Goal: Information Seeking & Learning: Learn about a topic

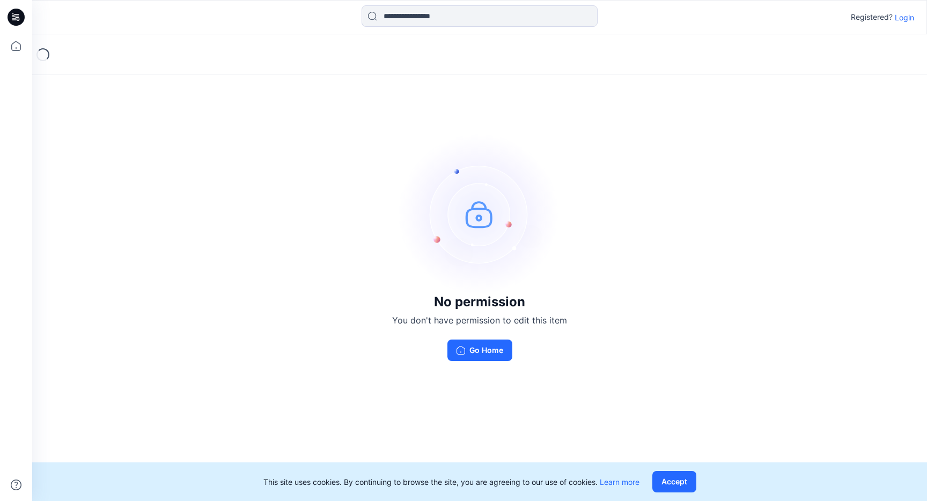
click at [897, 13] on p "Login" at bounding box center [904, 17] width 19 height 11
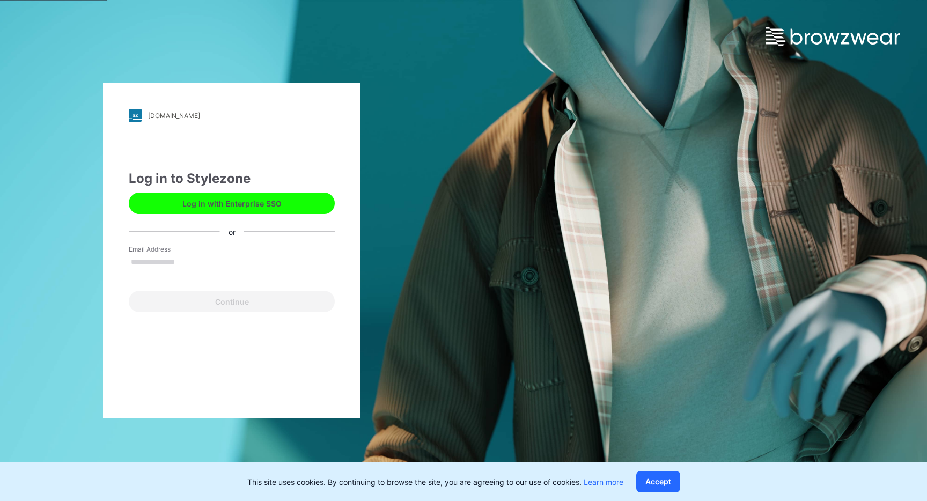
click at [195, 262] on input "Email Address" at bounding box center [232, 262] width 206 height 16
type input "**********"
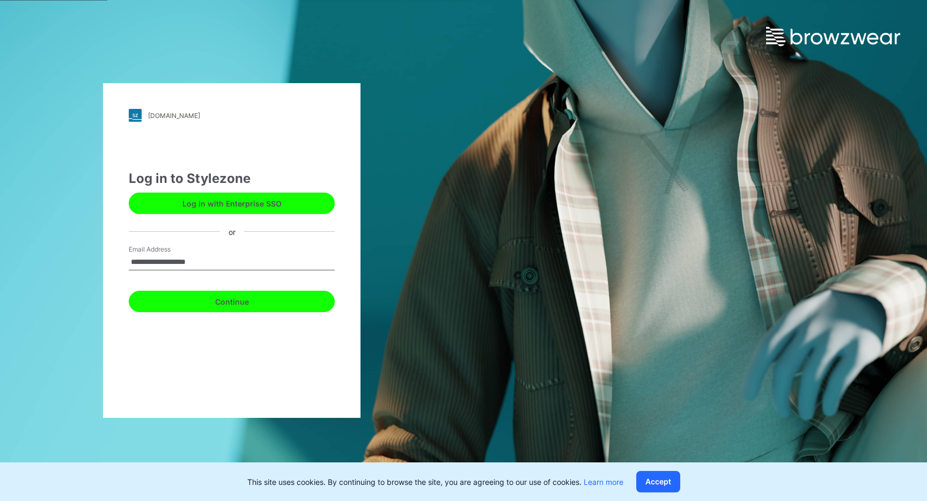
click at [226, 292] on button "Continue" at bounding box center [232, 301] width 206 height 21
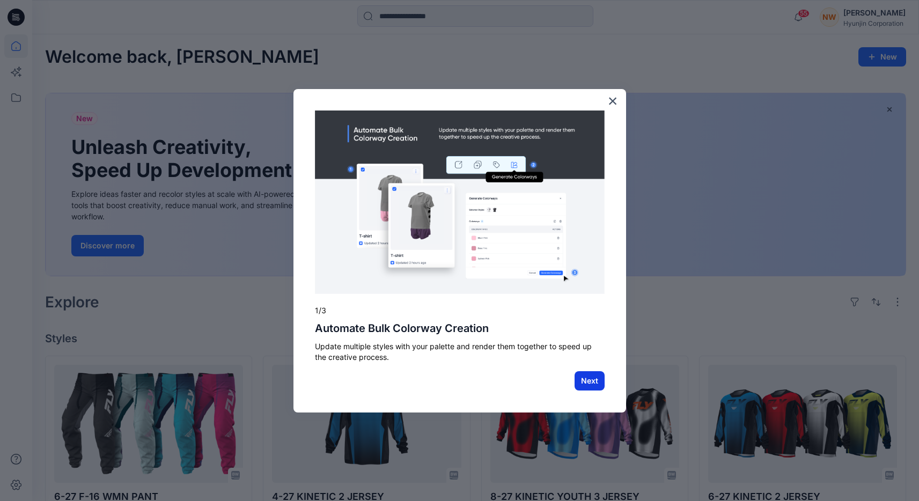
click at [588, 380] on button "Next" at bounding box center [589, 380] width 30 height 19
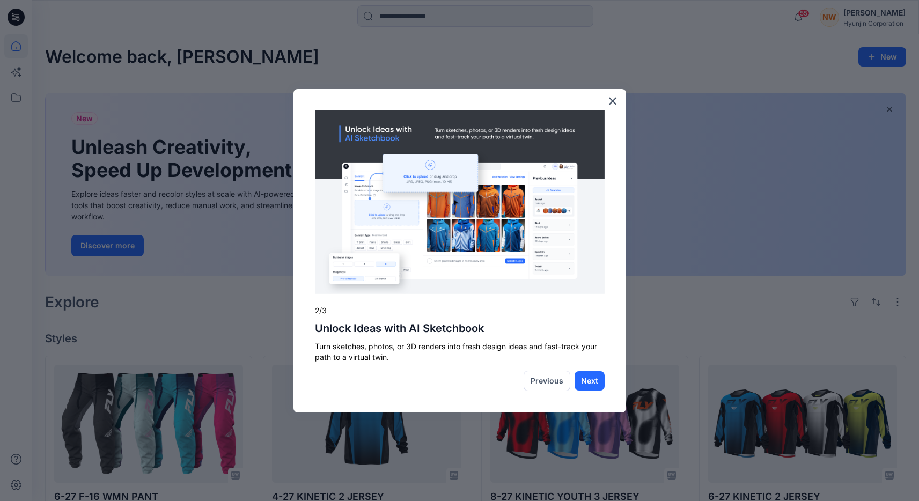
click at [471, 252] on img at bounding box center [460, 202] width 290 height 184
click at [454, 178] on img at bounding box center [460, 202] width 290 height 184
click at [406, 178] on img at bounding box center [460, 202] width 290 height 184
click at [393, 234] on img at bounding box center [460, 202] width 290 height 184
click at [366, 269] on img at bounding box center [460, 202] width 290 height 184
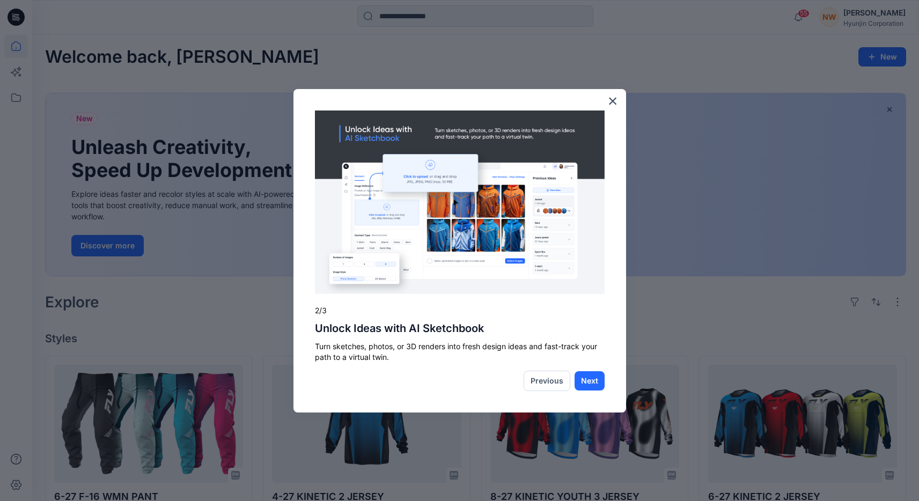
click at [492, 285] on img at bounding box center [460, 202] width 290 height 184
click at [593, 376] on button "Next" at bounding box center [589, 380] width 30 height 19
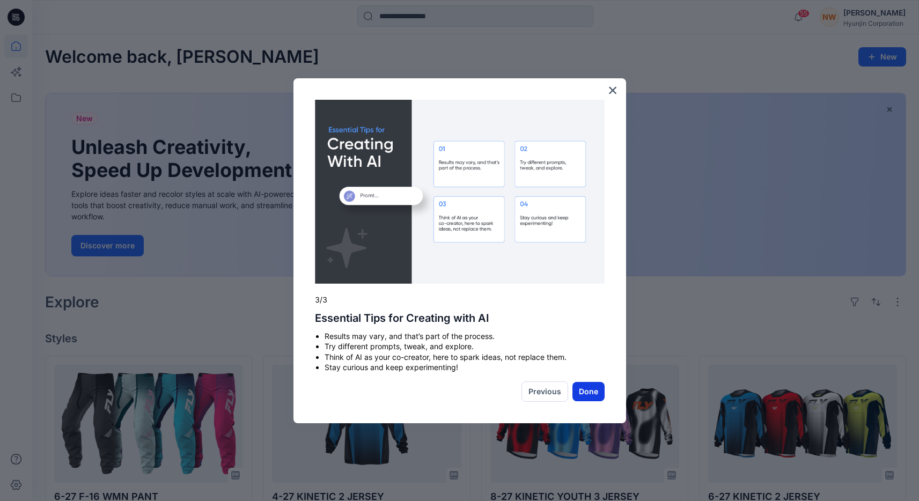
click at [592, 394] on button "Done" at bounding box center [588, 391] width 32 height 19
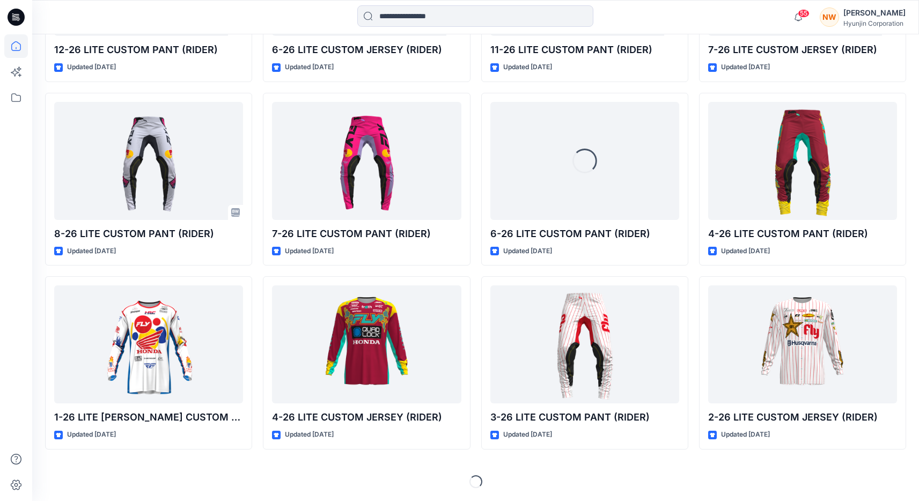
scroll to position [7503, 0]
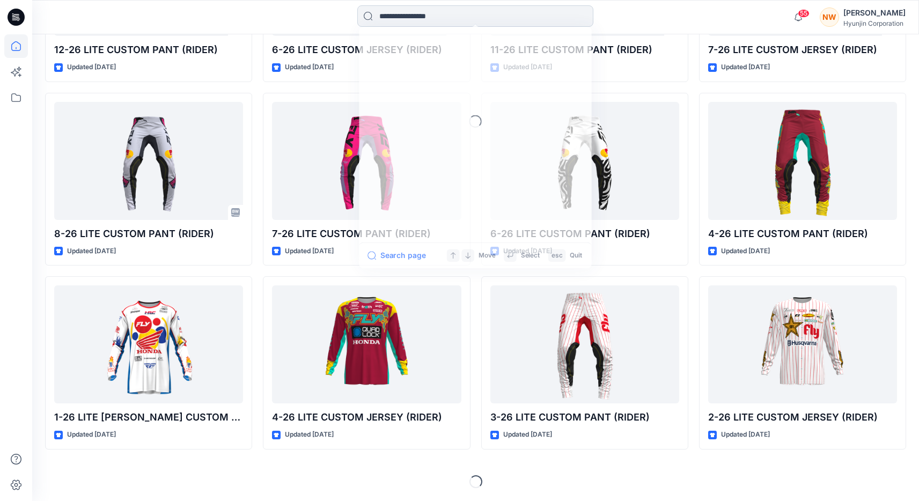
click at [418, 18] on input at bounding box center [475, 15] width 236 height 21
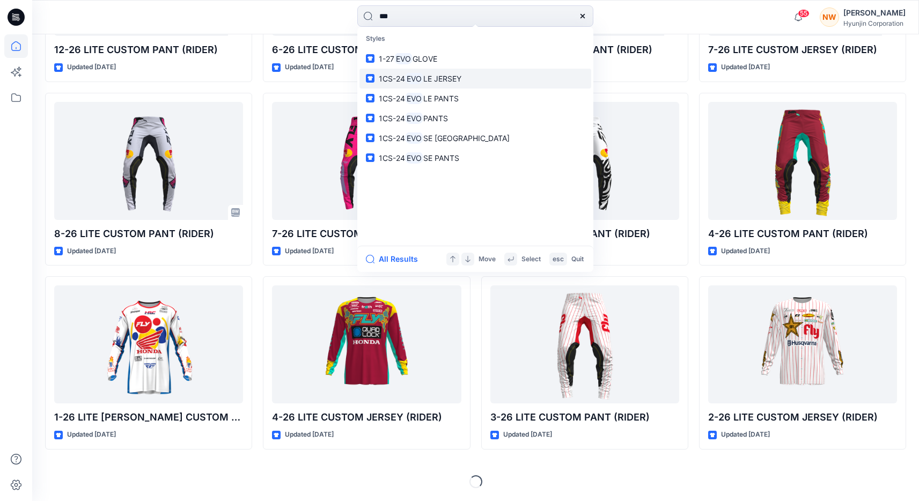
type input "***"
click at [472, 78] on link "1CS-24 EVO LE JERSEY" at bounding box center [475, 79] width 232 height 20
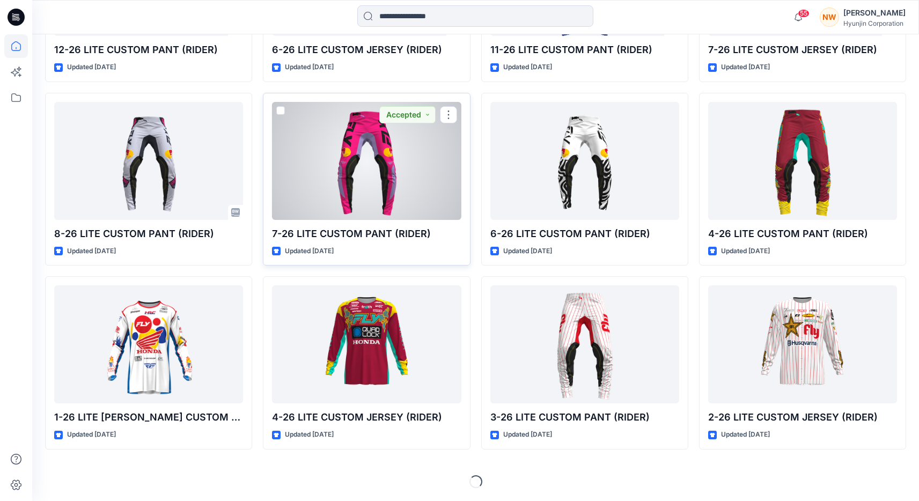
scroll to position [7630, 0]
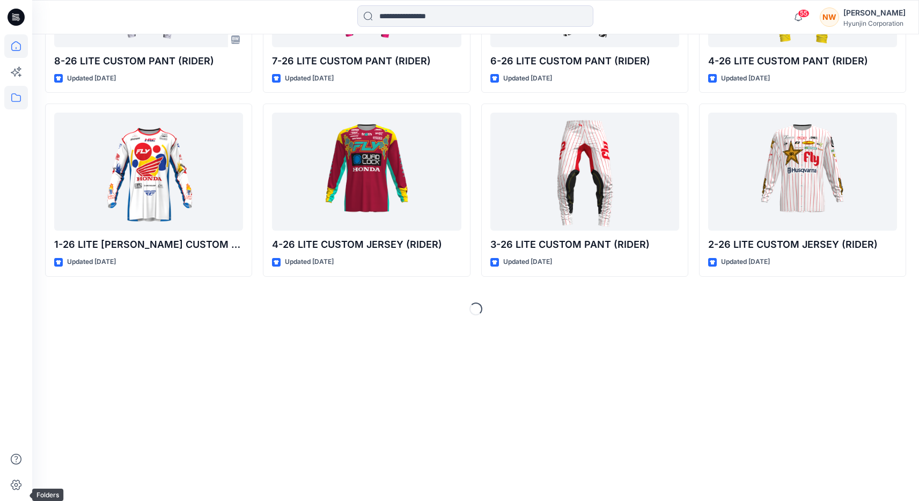
click at [17, 97] on icon at bounding box center [16, 98] width 24 height 24
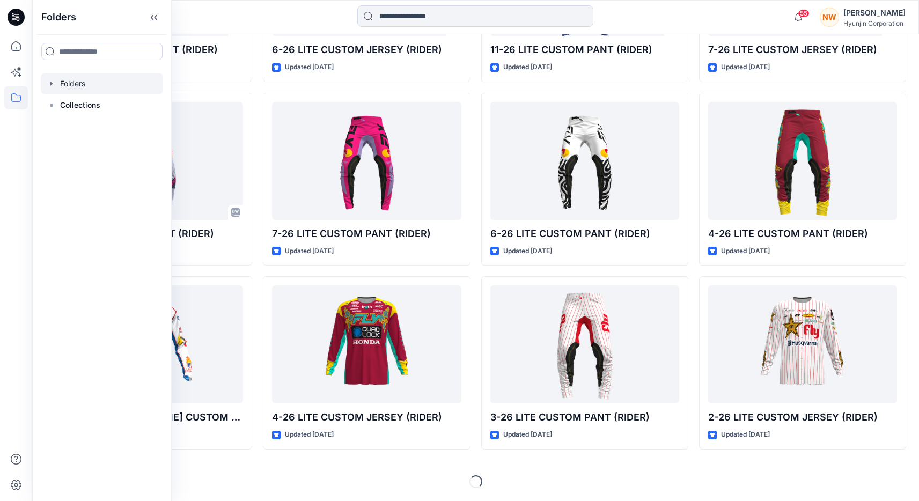
click at [84, 93] on div at bounding box center [102, 83] width 122 height 21
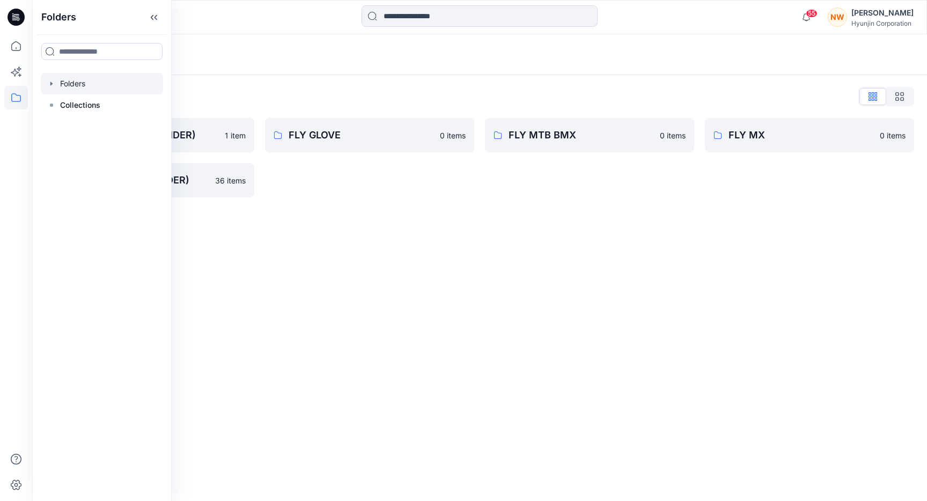
click at [639, 244] on div "Folders Folders List FLY BMX (CUSTOM RIDER) 1 item FLY MX (CUSTOM RIDER) 36 ite…" at bounding box center [479, 267] width 895 height 467
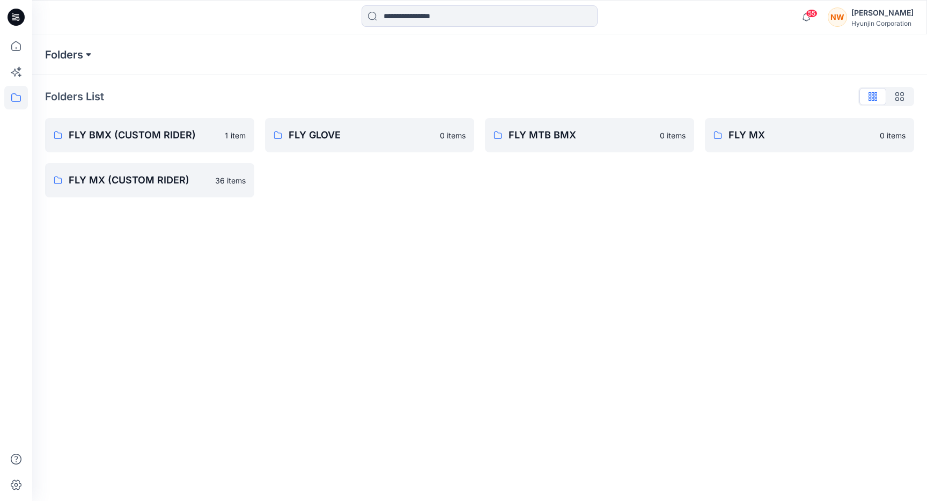
click at [90, 57] on button at bounding box center [88, 54] width 11 height 15
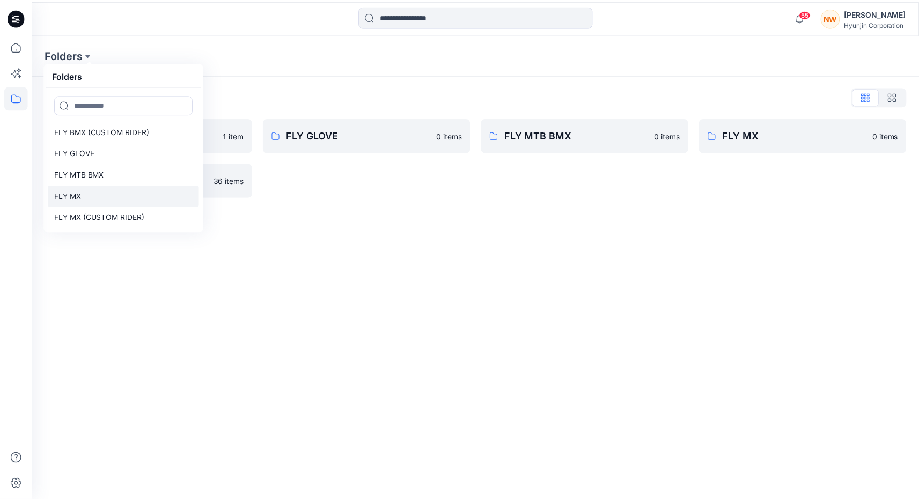
scroll to position [9, 0]
click at [136, 206] on link "FLY MX" at bounding box center [124, 195] width 152 height 21
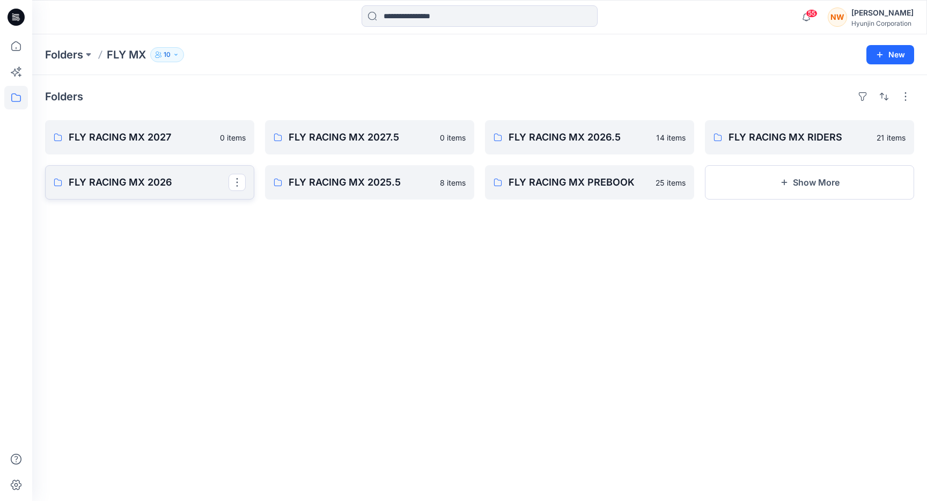
click at [195, 190] on p "FLY RACING MX 2026" at bounding box center [149, 182] width 160 height 15
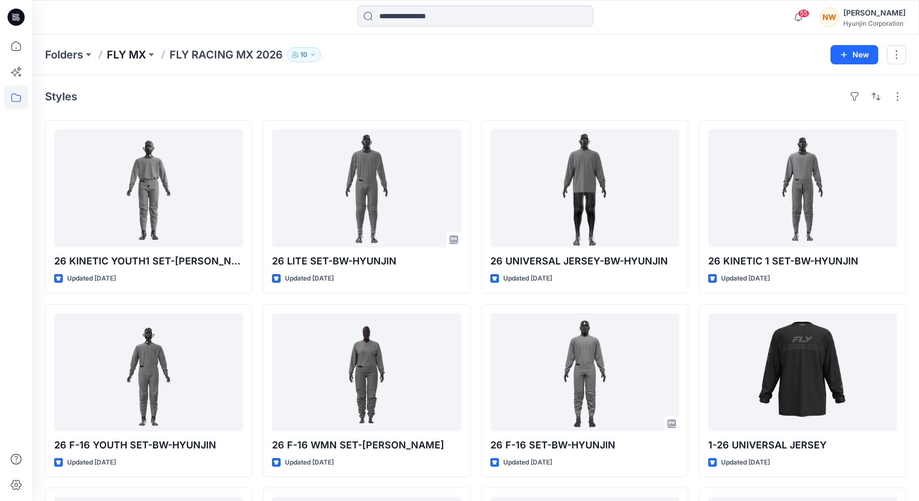
click at [146, 57] on p "FLY MX" at bounding box center [126, 54] width 39 height 15
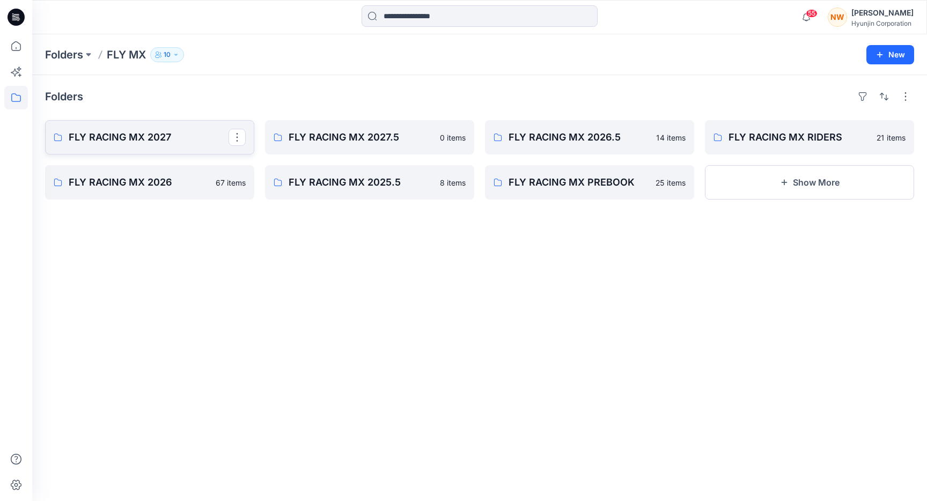
click at [174, 145] on p "FLY RACING MX 2027" at bounding box center [149, 137] width 160 height 15
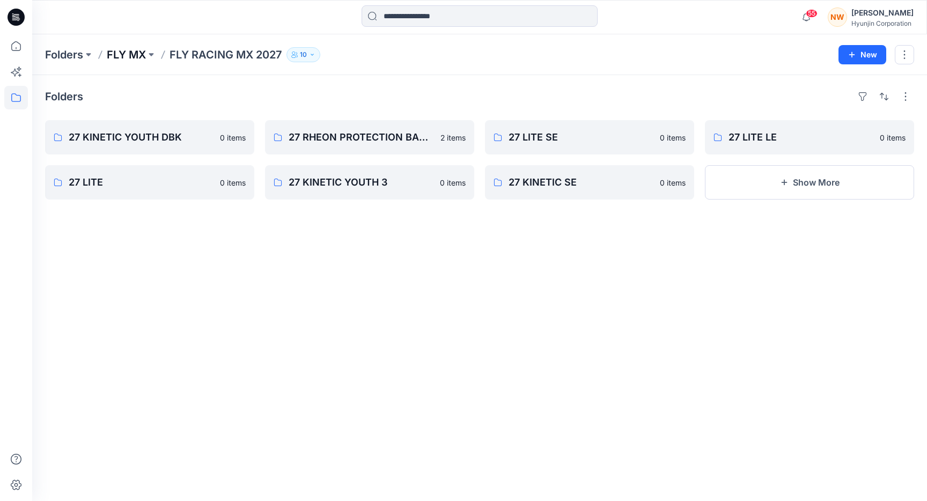
click at [136, 54] on p "FLY MX" at bounding box center [126, 54] width 39 height 15
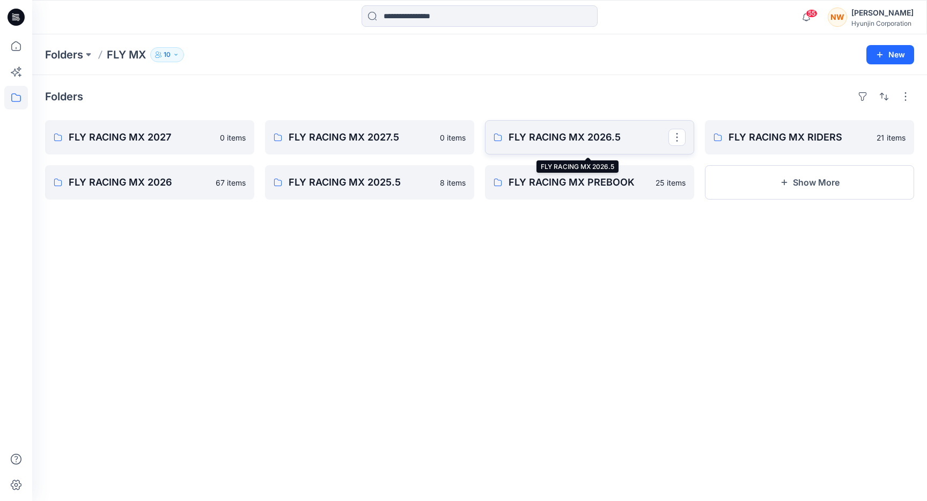
click at [611, 145] on p "FLY RACING MX 2026.5" at bounding box center [588, 137] width 160 height 15
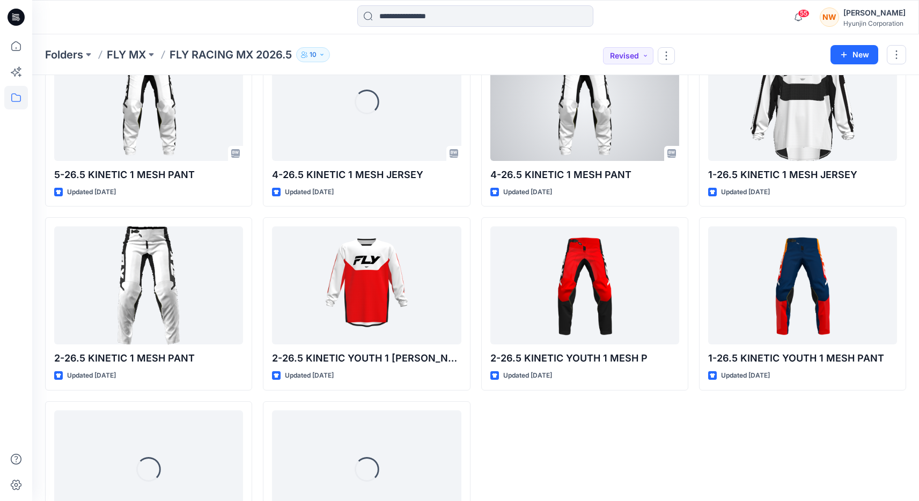
scroll to position [423, 0]
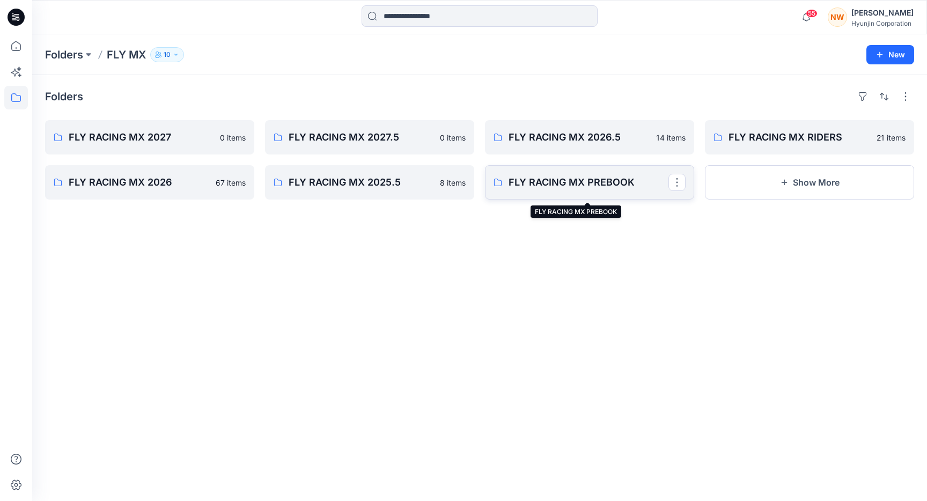
click at [556, 186] on p "FLY RACING MX PREBOOK" at bounding box center [588, 182] width 160 height 15
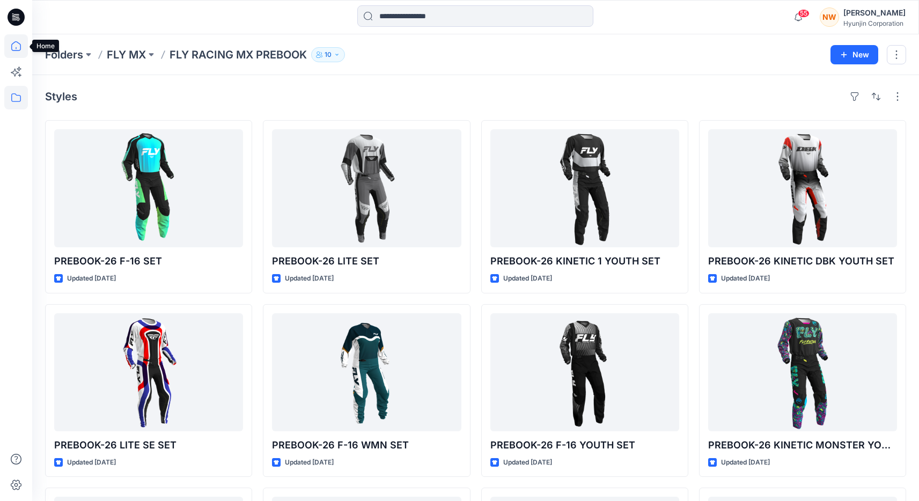
click at [15, 46] on icon at bounding box center [16, 46] width 24 height 24
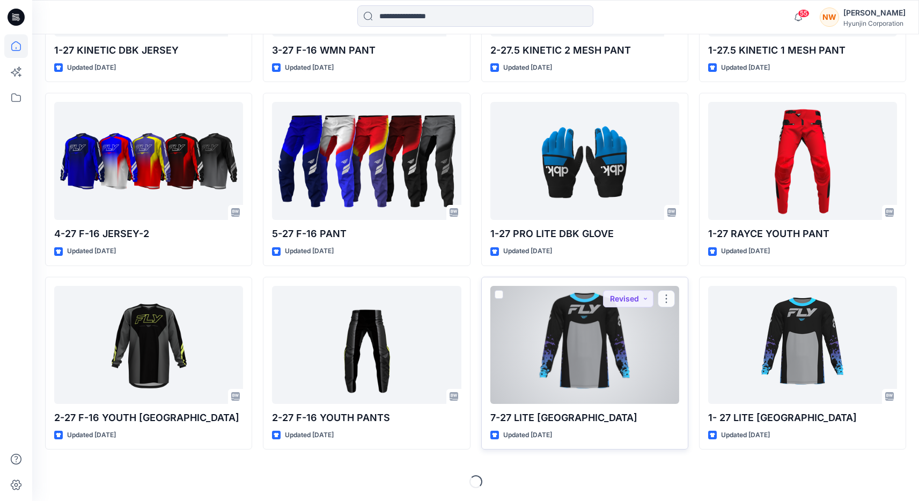
scroll to position [3488, 0]
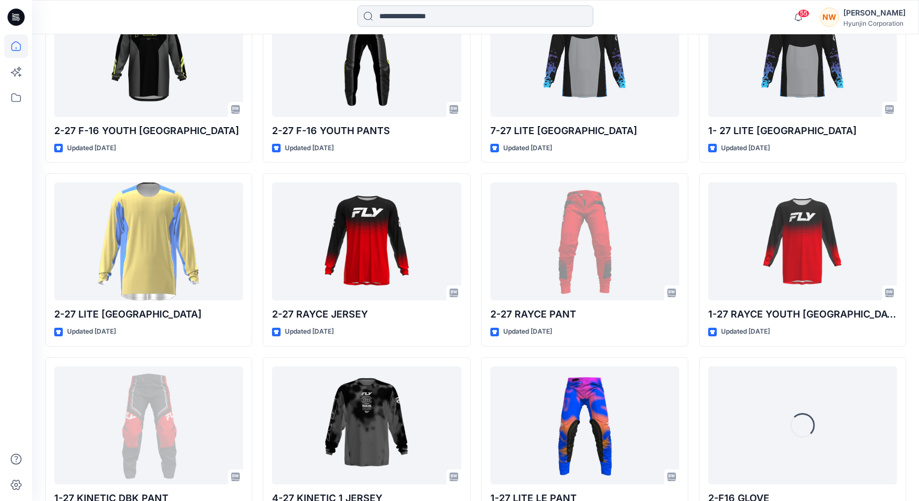
click at [449, 20] on input at bounding box center [475, 15] width 236 height 21
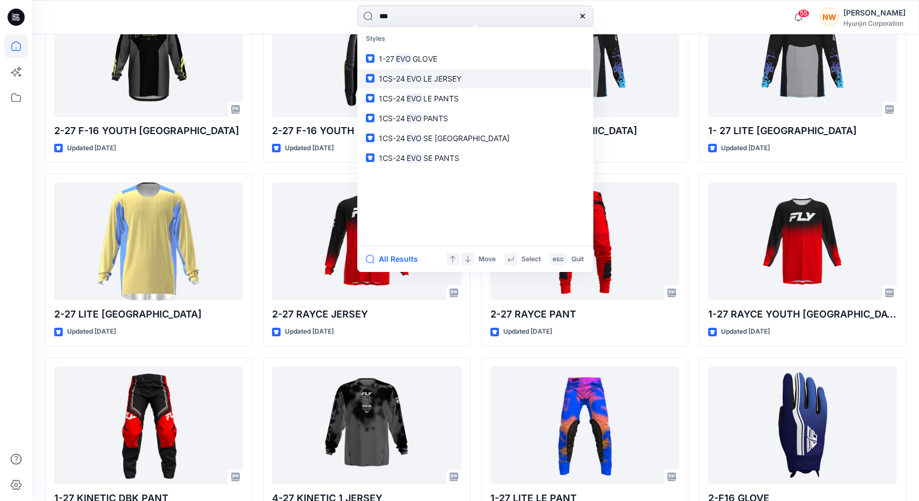
type input "***"
click at [461, 83] on span "LE JERSEY" at bounding box center [442, 78] width 38 height 9
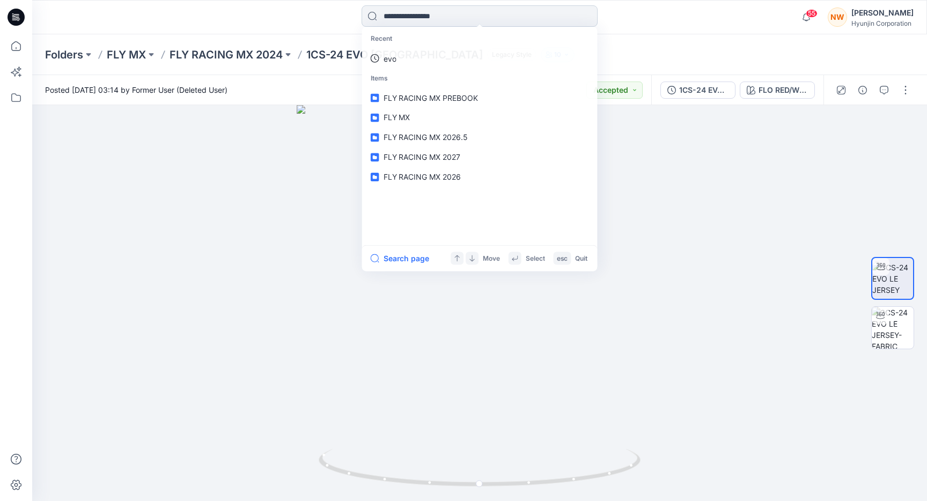
click at [480, 16] on input at bounding box center [479, 15] width 236 height 21
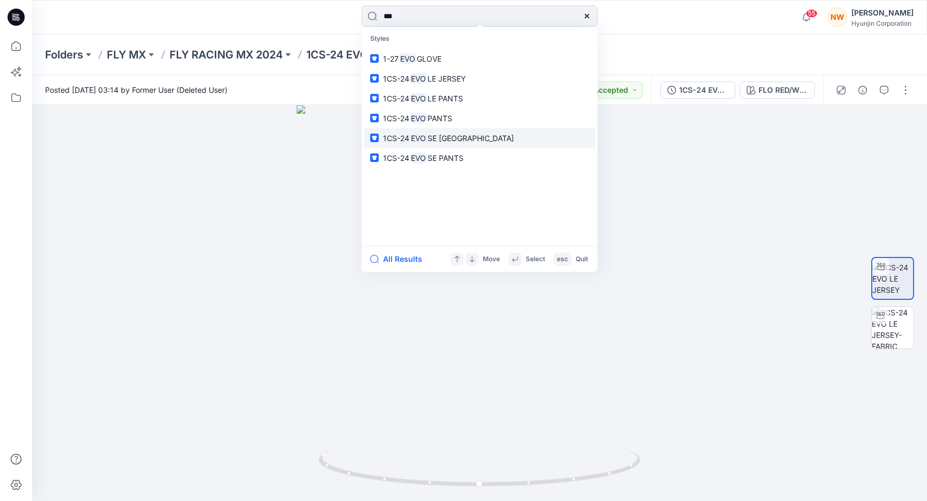
type input "***"
click at [481, 143] on span "SE JERSEY" at bounding box center [470, 138] width 86 height 9
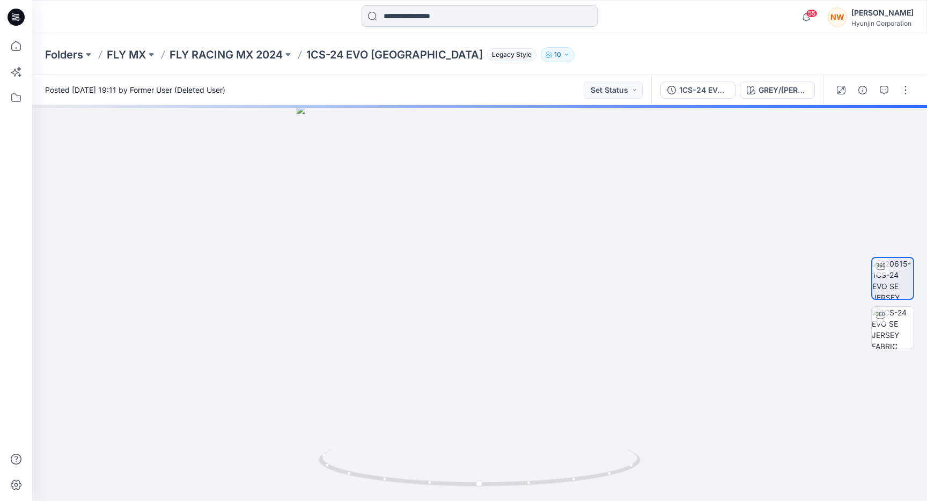
click at [478, 12] on input at bounding box center [479, 15] width 236 height 21
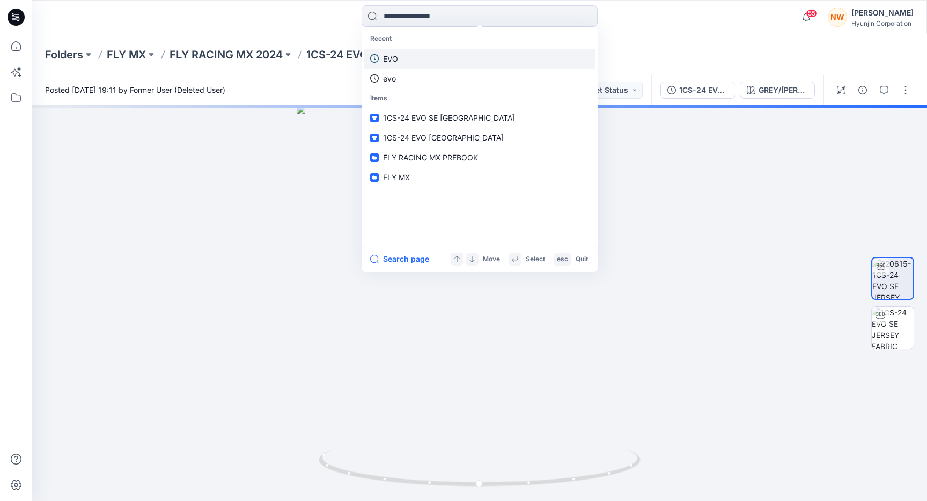
click at [424, 60] on link "EVO" at bounding box center [480, 59] width 232 height 20
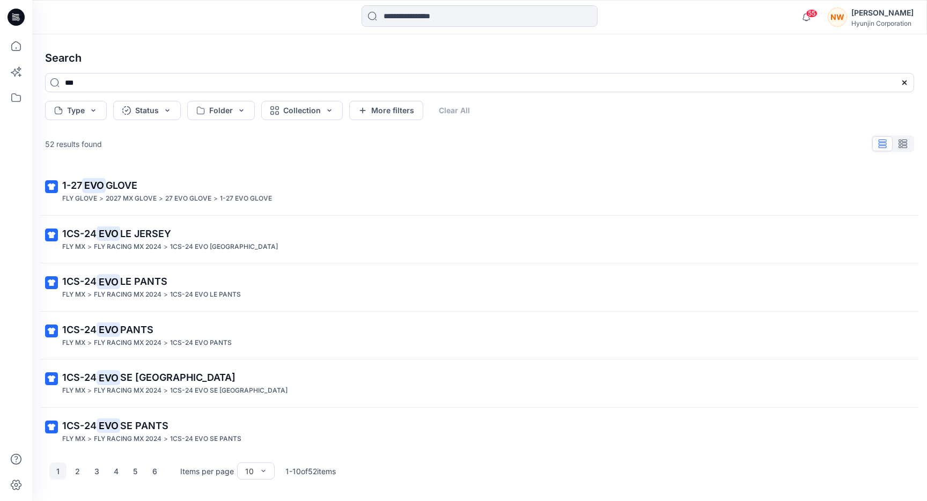
click at [136, 39] on div "Search *** Type Status Folder Collection More filters Clear All 52 results foun…" at bounding box center [479, 267] width 895 height 467
click at [15, 69] on icon at bounding box center [15, 73] width 8 height 8
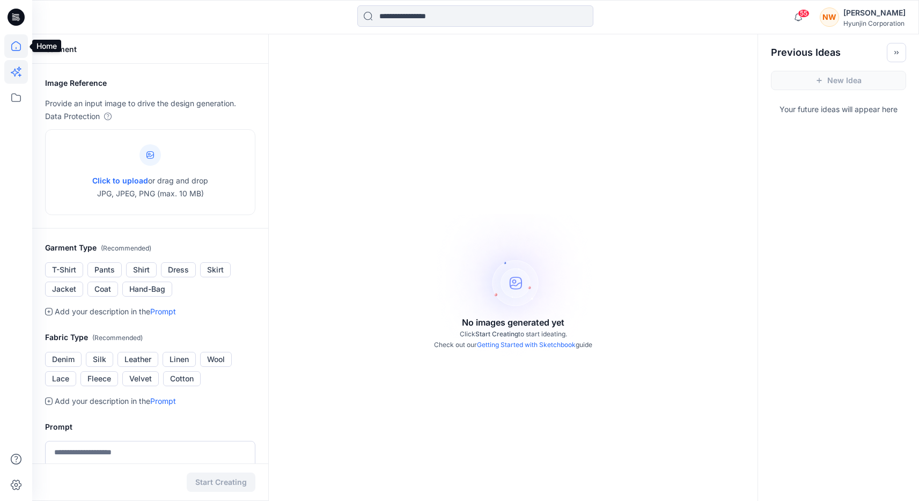
click at [15, 47] on icon at bounding box center [16, 46] width 24 height 24
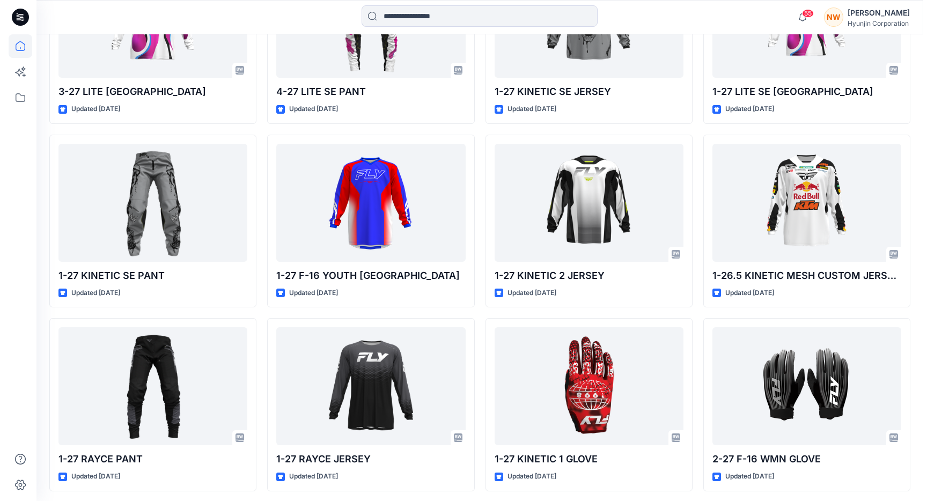
scroll to position [4583, 0]
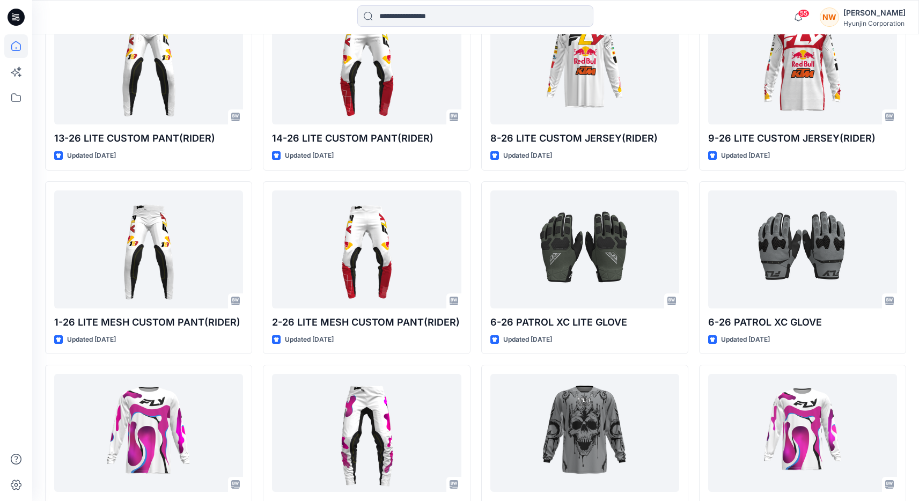
click at [833, 16] on div "NW" at bounding box center [828, 17] width 19 height 19
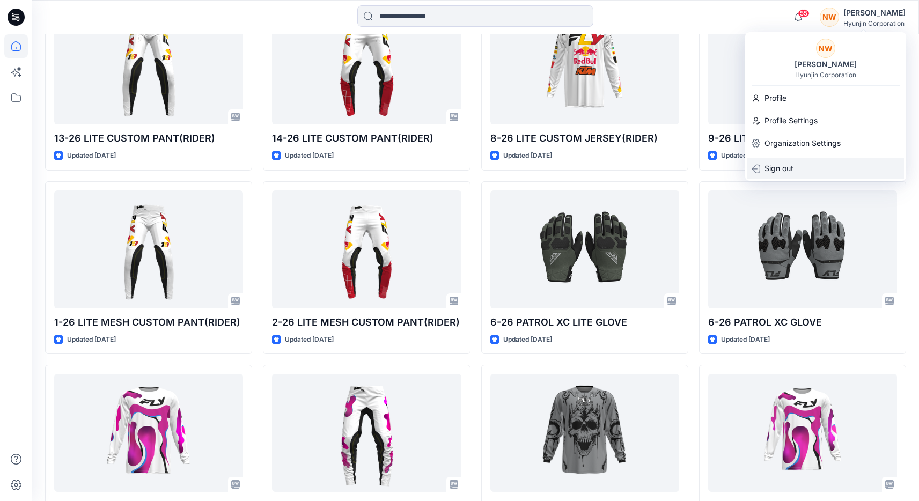
click at [772, 169] on p "Sign out" at bounding box center [778, 168] width 29 height 20
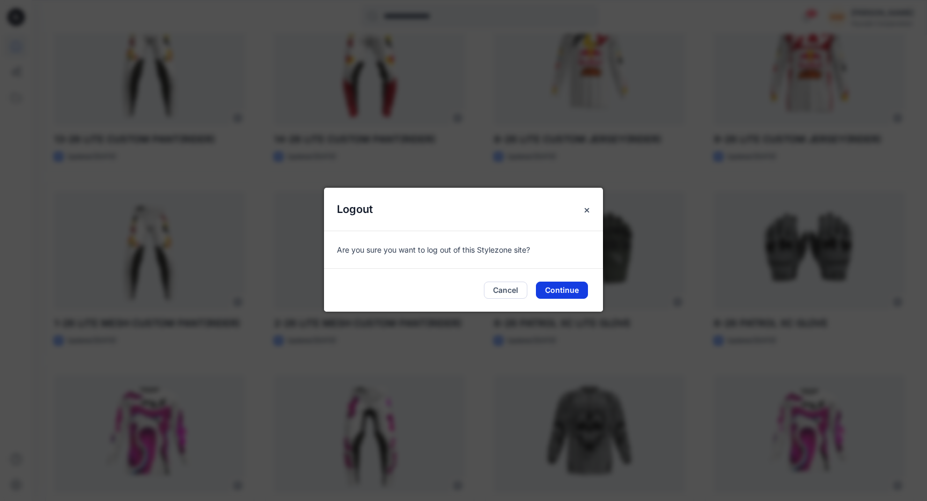
click at [557, 295] on button "Continue" at bounding box center [562, 290] width 52 height 17
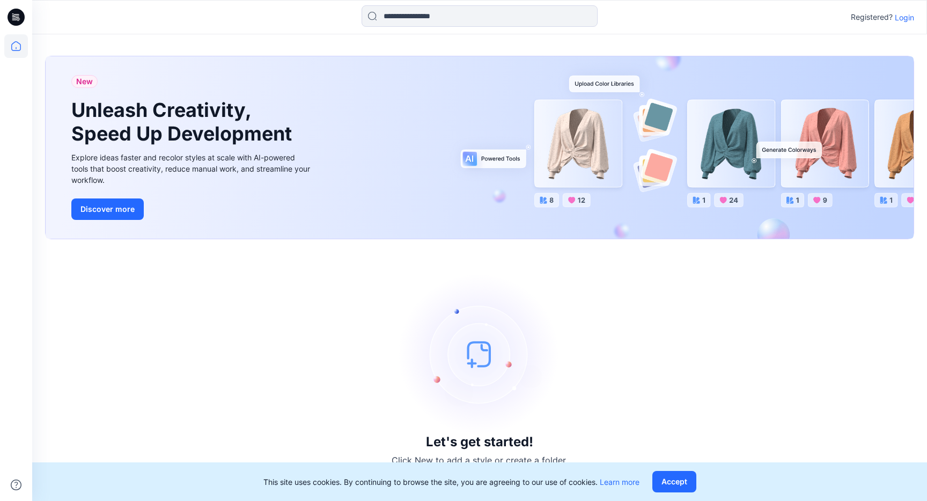
click at [901, 18] on p "Login" at bounding box center [904, 17] width 19 height 11
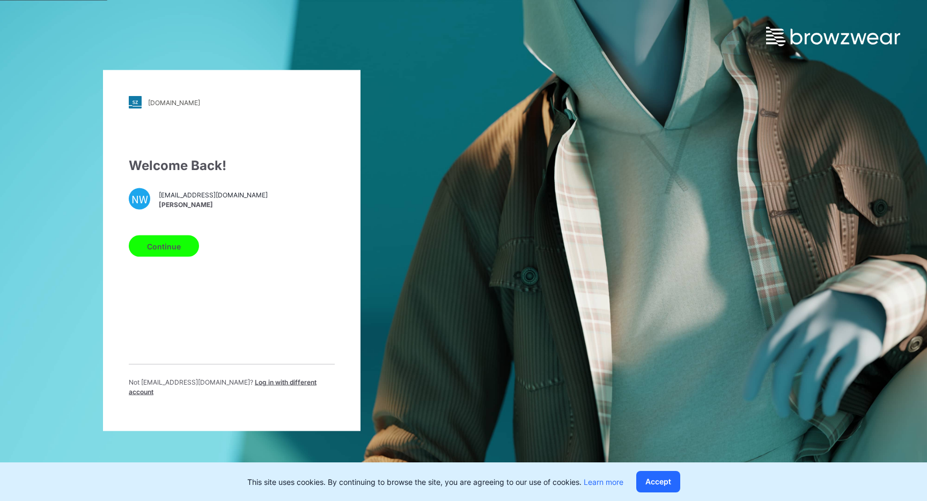
click at [190, 205] on span "Nick Waltman" at bounding box center [213, 204] width 109 height 10
click at [184, 106] on div "hj.stylezone.com" at bounding box center [174, 102] width 52 height 8
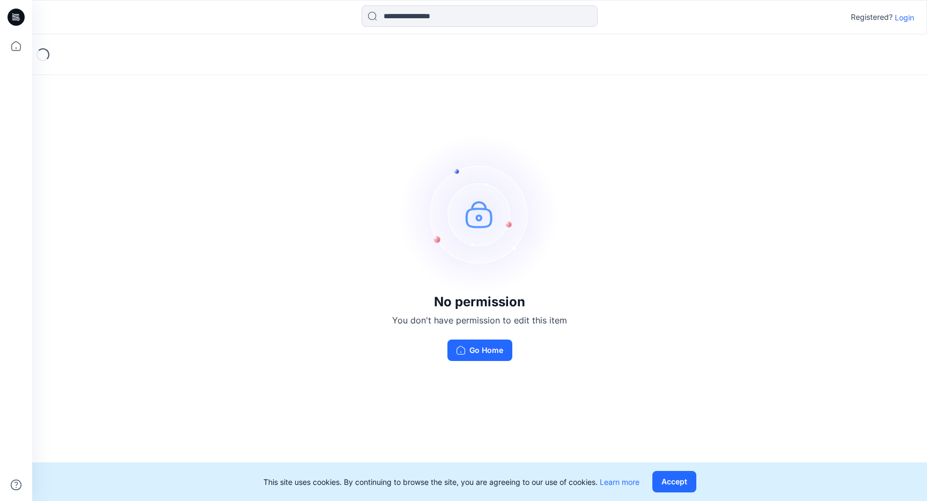
click at [901, 17] on p "Login" at bounding box center [904, 17] width 19 height 11
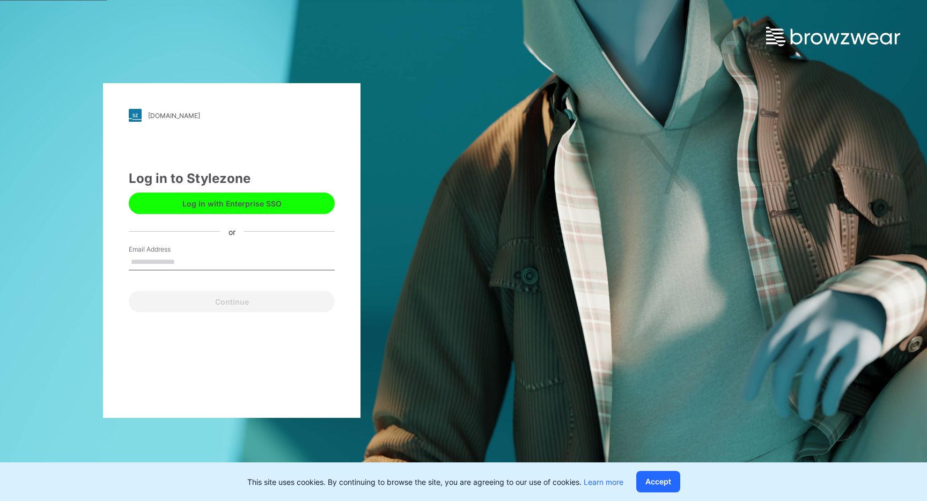
click at [223, 257] on input "Email Address" at bounding box center [232, 262] width 206 height 16
type input "**********"
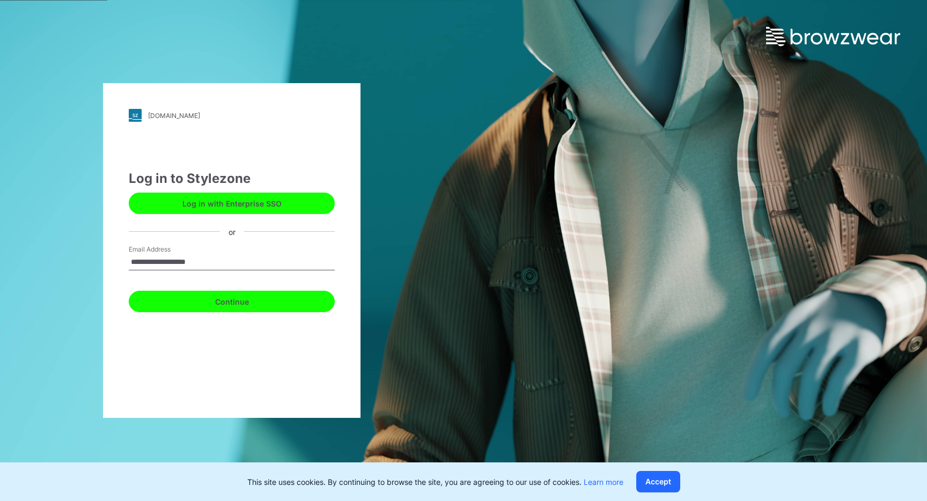
click at [240, 305] on button "Continue" at bounding box center [232, 301] width 206 height 21
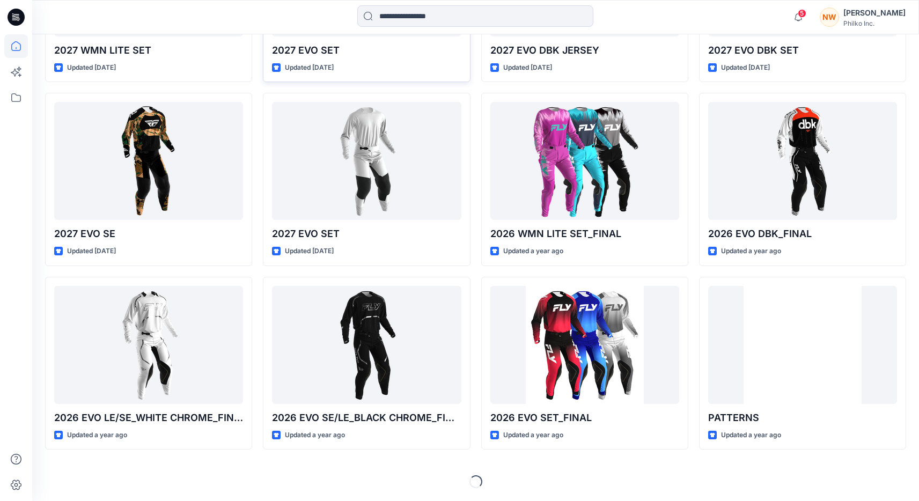
scroll to position [531, 0]
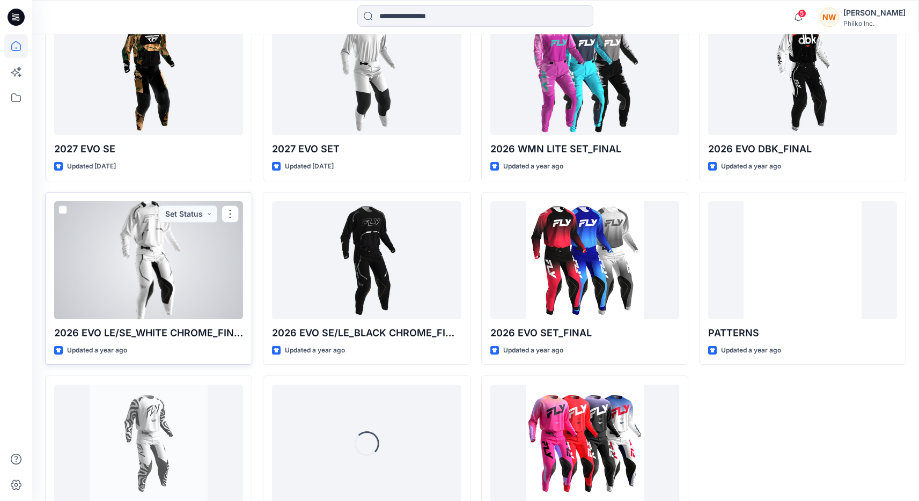
click at [144, 316] on div at bounding box center [148, 260] width 189 height 118
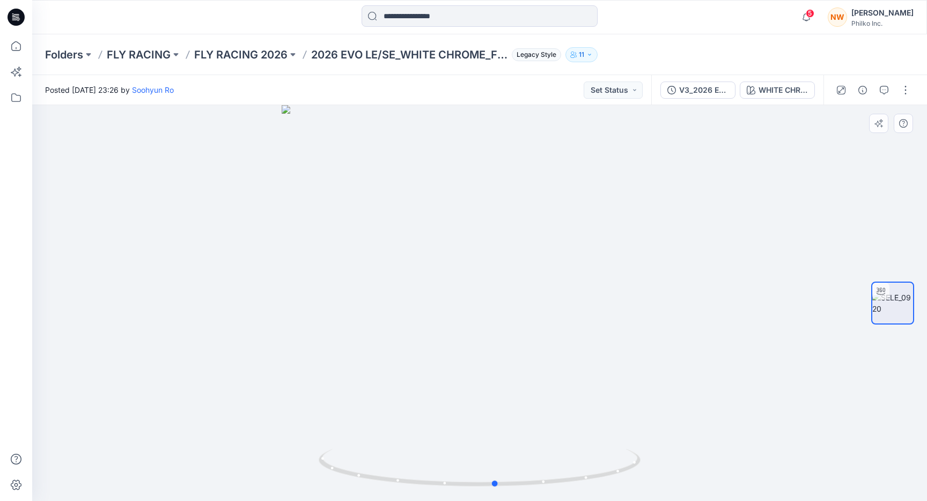
drag, startPoint x: 510, startPoint y: 357, endPoint x: 552, endPoint y: 323, distance: 54.1
click at [552, 323] on div at bounding box center [479, 303] width 895 height 396
drag, startPoint x: 604, startPoint y: 302, endPoint x: 624, endPoint y: 313, distance: 21.8
click at [624, 313] on div at bounding box center [479, 303] width 895 height 396
click at [519, 285] on div at bounding box center [479, 303] width 895 height 396
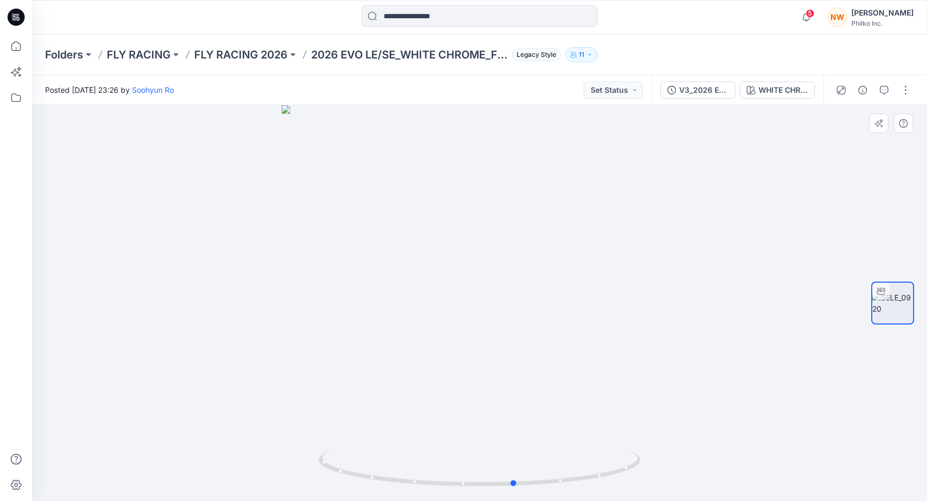
click at [520, 284] on div at bounding box center [479, 303] width 895 height 396
click at [758, 90] on div "WHITE CHROME" at bounding box center [782, 90] width 49 height 12
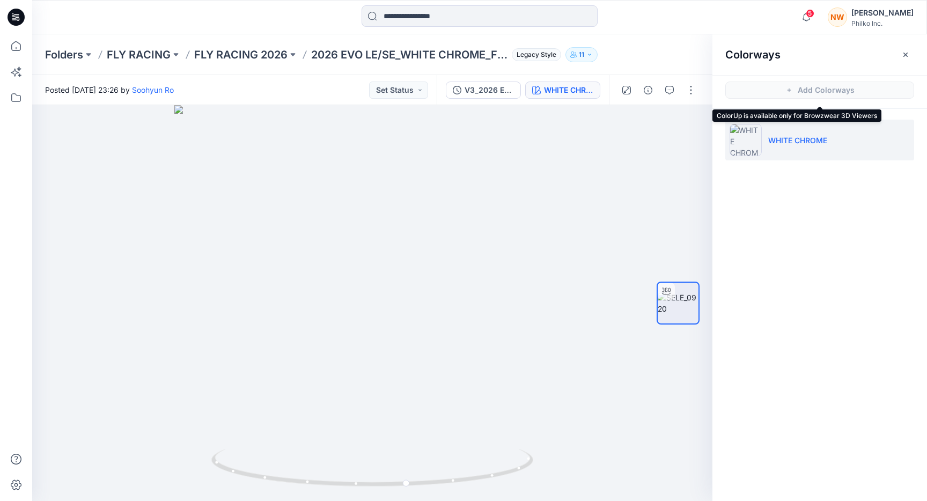
click at [752, 90] on span "Add Colorways" at bounding box center [819, 90] width 215 height 30
click at [902, 54] on icon "button" at bounding box center [905, 54] width 9 height 9
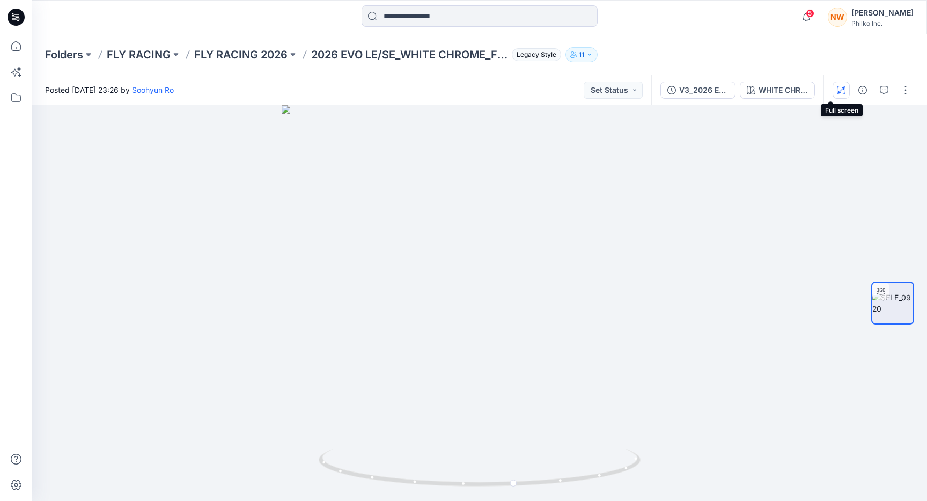
click at [837, 90] on icon "button" at bounding box center [841, 90] width 9 height 9
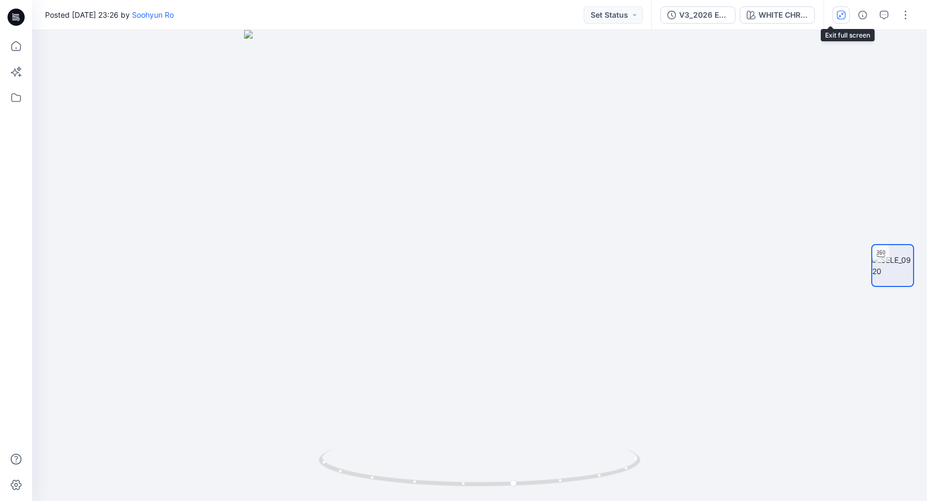
click at [837, 17] on icon "button" at bounding box center [841, 15] width 9 height 9
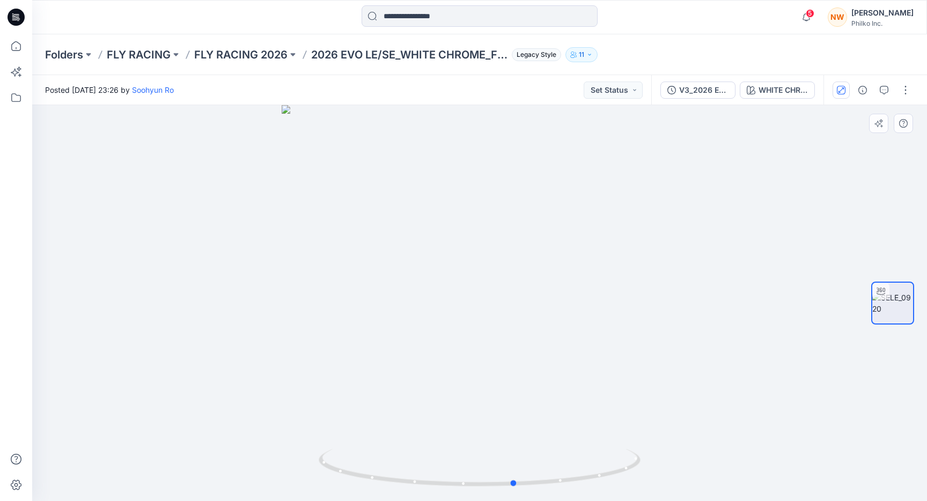
click at [493, 256] on div at bounding box center [479, 303] width 895 height 396
click at [886, 311] on img at bounding box center [892, 303] width 41 height 23
click at [516, 408] on div at bounding box center [479, 303] width 895 height 396
click at [520, 405] on div at bounding box center [479, 303] width 895 height 396
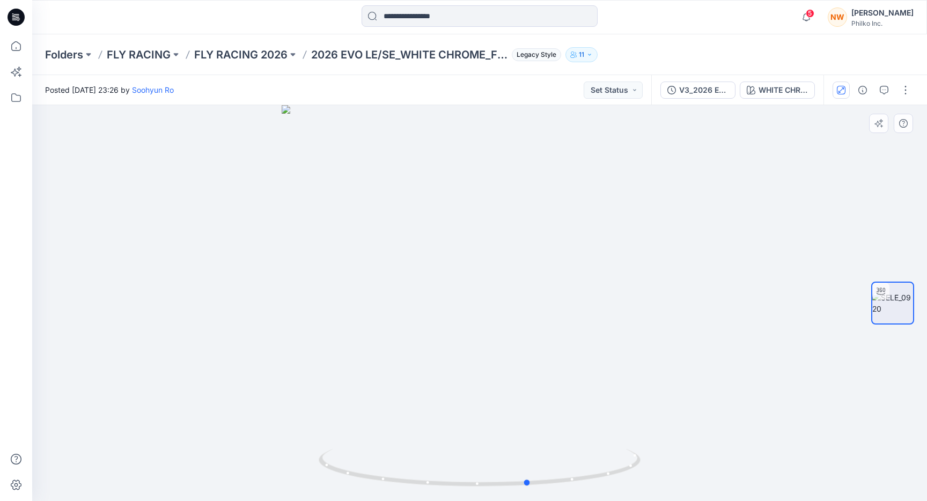
drag, startPoint x: 516, startPoint y: 483, endPoint x: 529, endPoint y: 442, distance: 42.6
click at [529, 442] on div at bounding box center [479, 303] width 895 height 396
drag, startPoint x: 515, startPoint y: 304, endPoint x: 454, endPoint y: 310, distance: 62.0
click at [454, 310] on div at bounding box center [479, 303] width 895 height 396
drag, startPoint x: 518, startPoint y: 367, endPoint x: 472, endPoint y: 389, distance: 50.8
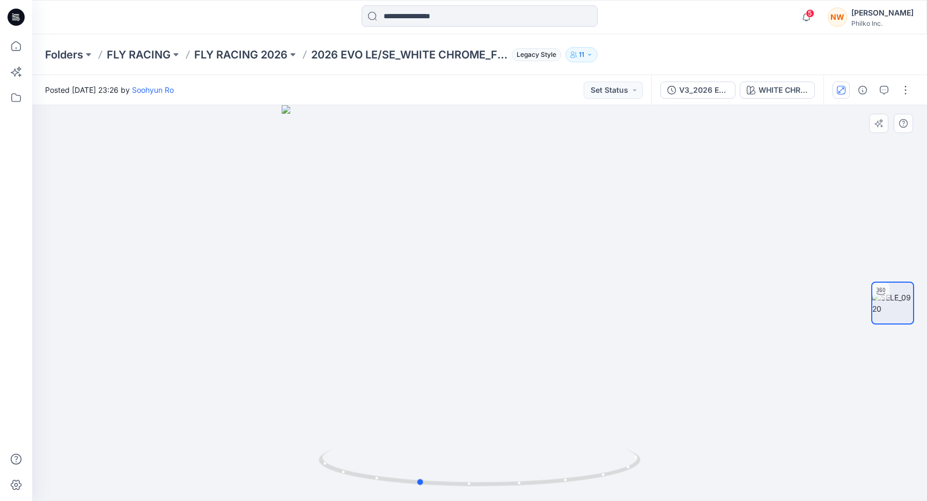
click at [472, 389] on div at bounding box center [479, 303] width 895 height 396
click at [837, 89] on icon "button" at bounding box center [841, 90] width 9 height 9
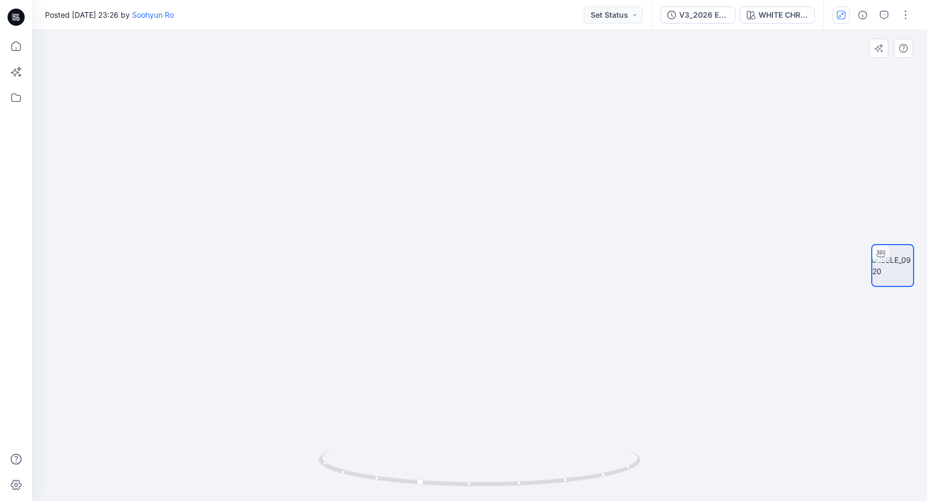
drag, startPoint x: 424, startPoint y: 121, endPoint x: 502, endPoint y: 284, distance: 180.9
drag, startPoint x: 425, startPoint y: 481, endPoint x: 442, endPoint y: 483, distance: 17.9
click at [442, 483] on icon at bounding box center [481, 469] width 324 height 40
drag, startPoint x: 463, startPoint y: 258, endPoint x: 445, endPoint y: 286, distance: 33.3
drag, startPoint x: 395, startPoint y: 294, endPoint x: 447, endPoint y: 294, distance: 51.5
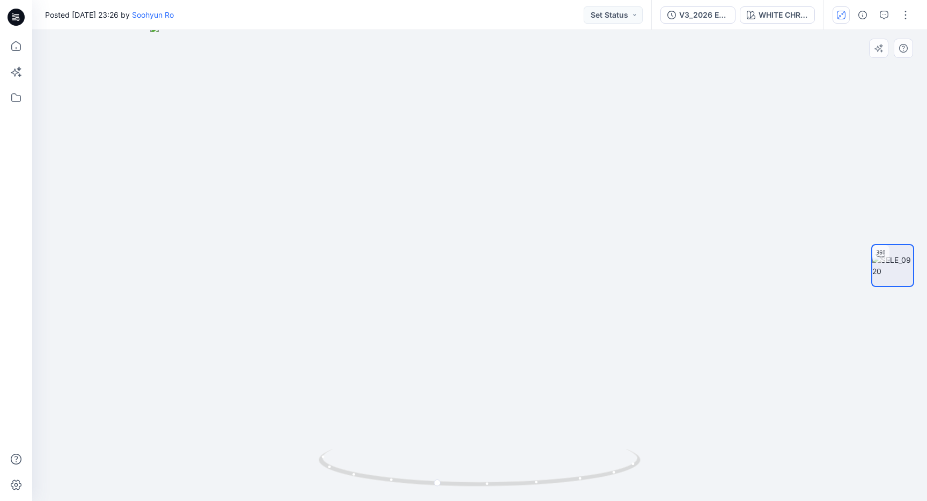
click at [447, 294] on img at bounding box center [479, 263] width 659 height 478
drag, startPoint x: 393, startPoint y: 481, endPoint x: 505, endPoint y: 485, distance: 111.6
drag, startPoint x: 518, startPoint y: 397, endPoint x: 564, endPoint y: 114, distance: 286.4
drag, startPoint x: 532, startPoint y: 330, endPoint x: 398, endPoint y: 289, distance: 140.3
drag, startPoint x: 426, startPoint y: 484, endPoint x: 277, endPoint y: 471, distance: 149.1
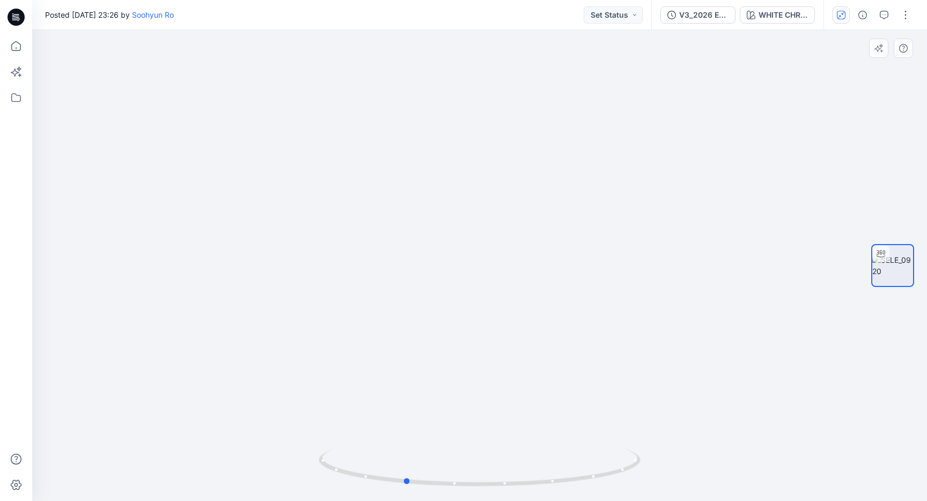
click at [277, 471] on div at bounding box center [479, 265] width 895 height 471
drag, startPoint x: 336, startPoint y: 354, endPoint x: 468, endPoint y: 334, distance: 133.9
drag, startPoint x: 530, startPoint y: 320, endPoint x: 494, endPoint y: 325, distance: 36.3
drag, startPoint x: 494, startPoint y: 325, endPoint x: 541, endPoint y: 319, distance: 47.6
drag, startPoint x: 616, startPoint y: 340, endPoint x: 530, endPoint y: 338, distance: 85.8
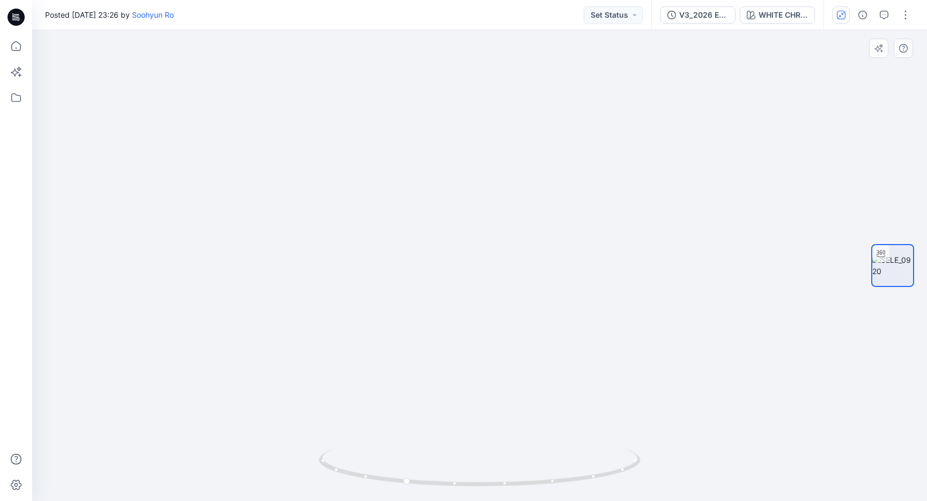
click at [530, 338] on img at bounding box center [479, 136] width 858 height 729
drag, startPoint x: 620, startPoint y: 473, endPoint x: 500, endPoint y: 439, distance: 124.8
click at [501, 468] on icon at bounding box center [481, 469] width 324 height 40
drag, startPoint x: 477, startPoint y: 161, endPoint x: 502, endPoint y: 390, distance: 230.4
click at [504, 391] on img at bounding box center [479, 257] width 858 height 488
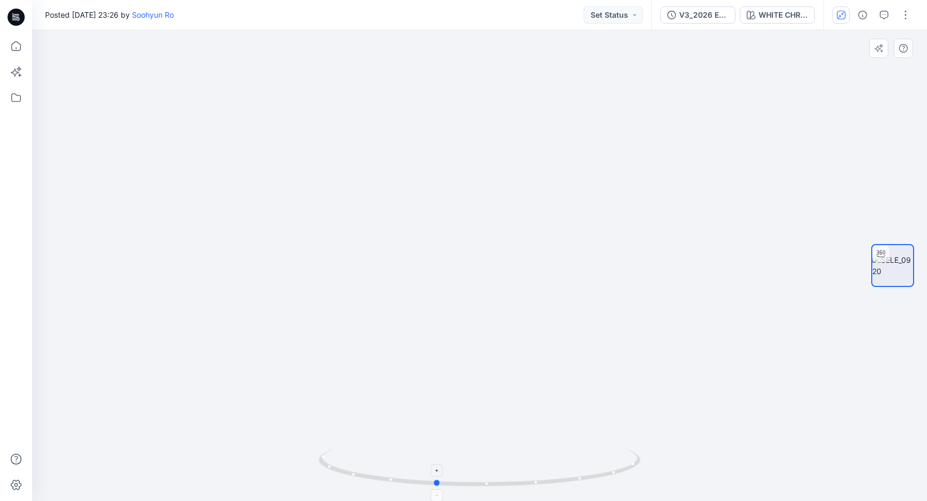
drag, startPoint x: 596, startPoint y: 479, endPoint x: 424, endPoint y: 484, distance: 171.7
click at [424, 485] on icon at bounding box center [481, 469] width 324 height 40
drag, startPoint x: 410, startPoint y: 481, endPoint x: 445, endPoint y: 490, distance: 35.5
click at [445, 490] on div at bounding box center [480, 474] width 322 height 54
drag, startPoint x: 493, startPoint y: 419, endPoint x: 496, endPoint y: 414, distance: 5.8
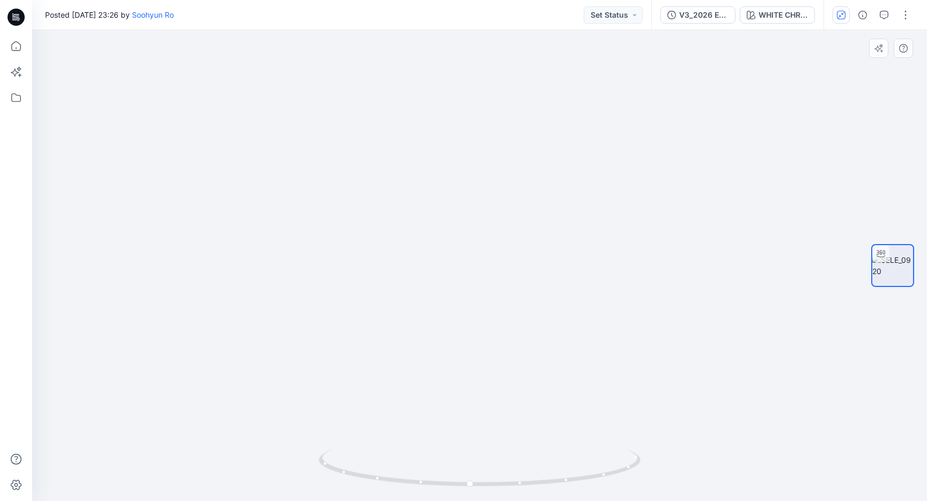
click at [496, 414] on img at bounding box center [479, 250] width 858 height 501
drag, startPoint x: 498, startPoint y: 410, endPoint x: 499, endPoint y: 403, distance: 6.5
click at [499, 403] on img at bounding box center [479, 253] width 717 height 496
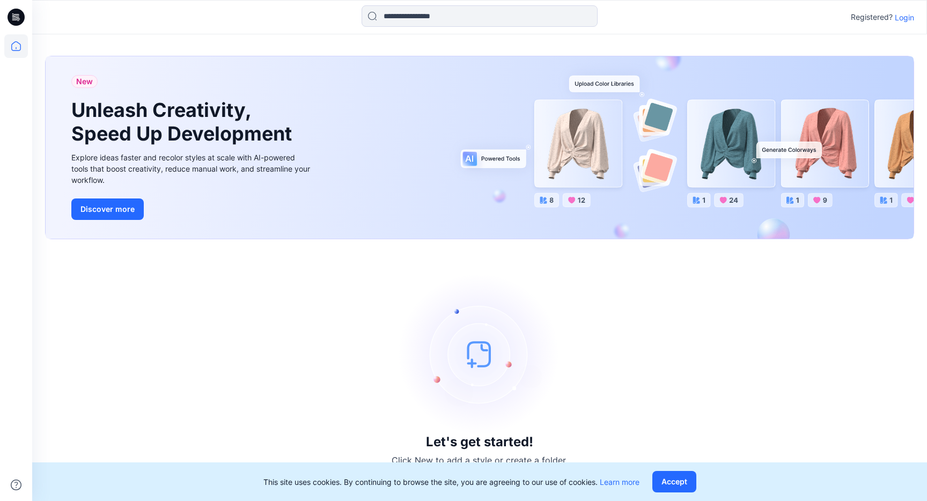
click at [904, 17] on p "Login" at bounding box center [904, 17] width 19 height 11
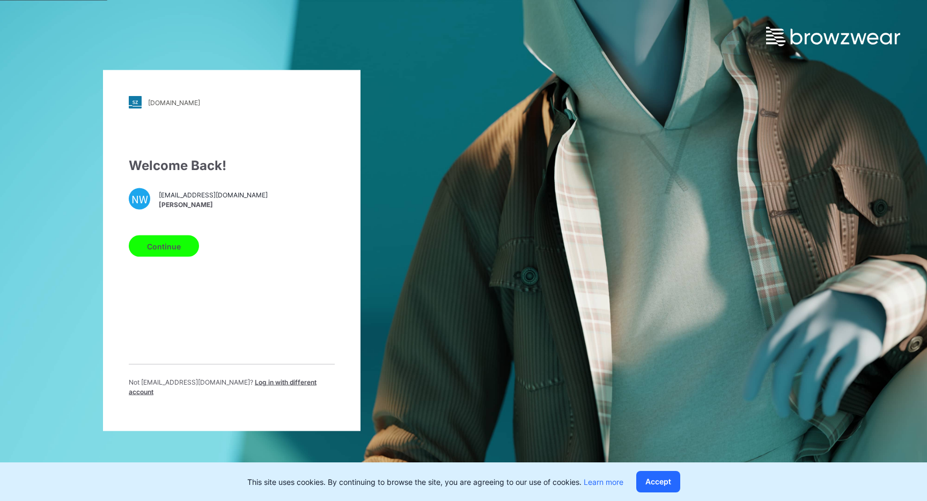
click at [170, 245] on button "Continue" at bounding box center [164, 245] width 70 height 21
click at [680, 482] on button "Accept" at bounding box center [658, 481] width 44 height 21
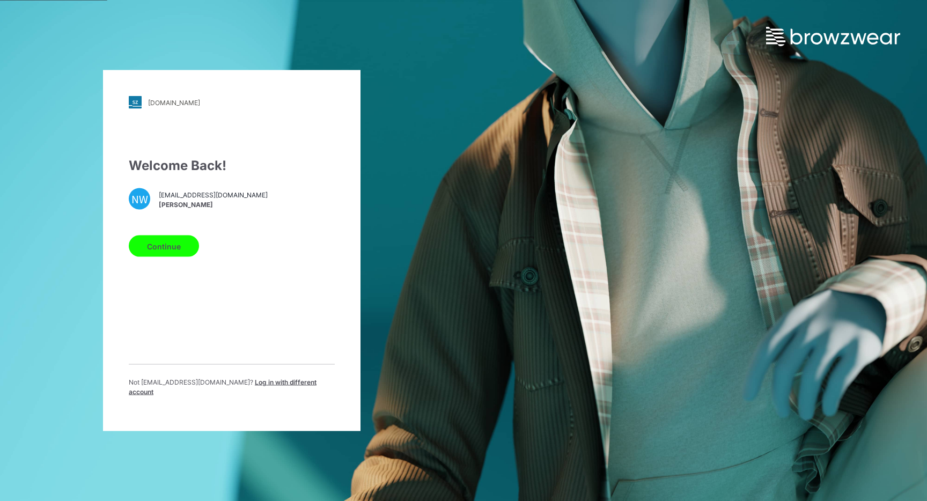
click at [163, 248] on button "Continue" at bounding box center [164, 245] width 70 height 21
click at [426, 278] on div "philko.stylezone.com Loading... Welcome Back! NW nwaltman@wps-inc.com Nick Walt…" at bounding box center [231, 250] width 463 height 501
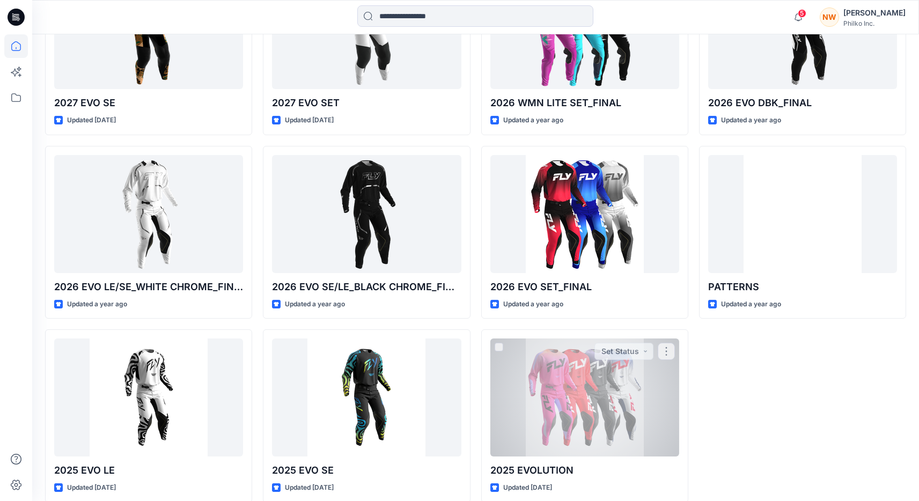
scroll to position [683, 0]
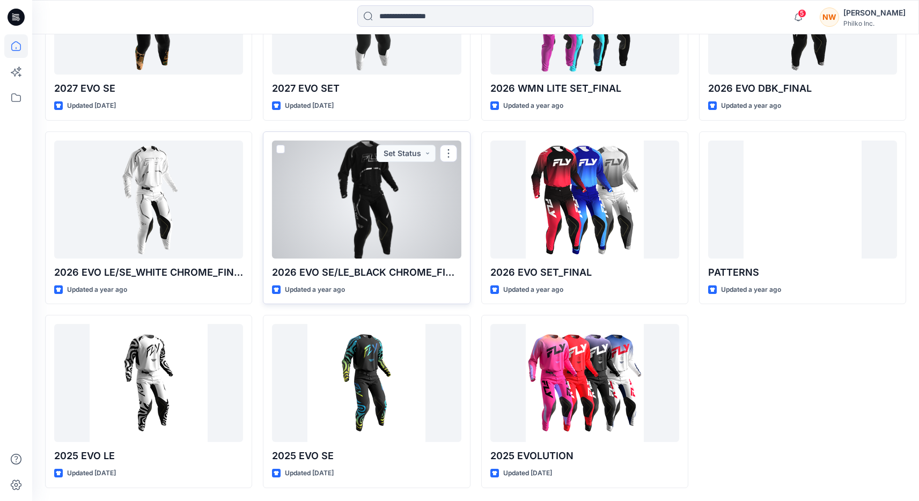
click at [366, 164] on div at bounding box center [366, 200] width 189 height 118
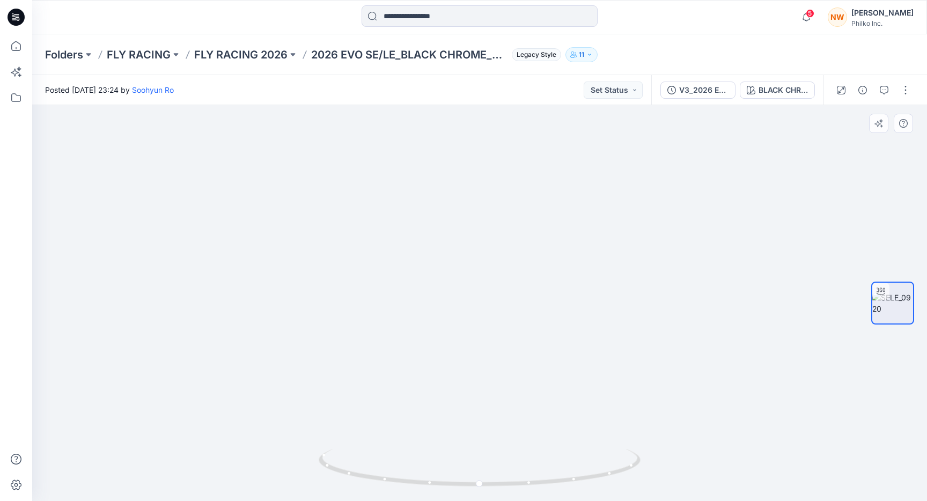
drag, startPoint x: 491, startPoint y: 190, endPoint x: 500, endPoint y: 289, distance: 99.0
drag, startPoint x: 577, startPoint y: 480, endPoint x: 306, endPoint y: 444, distance: 273.3
click at [306, 444] on div at bounding box center [479, 303] width 895 height 396
drag, startPoint x: 491, startPoint y: 388, endPoint x: 514, endPoint y: 211, distance: 177.9
click at [514, 210] on img at bounding box center [504, 203] width 1046 height 596
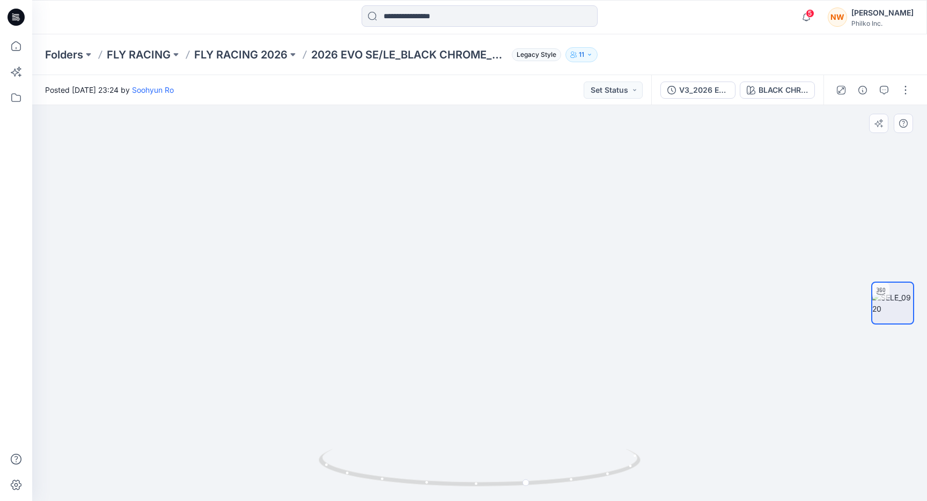
drag, startPoint x: 523, startPoint y: 291, endPoint x: 539, endPoint y: 192, distance: 100.5
click at [539, 192] on img at bounding box center [535, 113] width 1046 height 774
drag, startPoint x: 493, startPoint y: 264, endPoint x: 518, endPoint y: 265, distance: 24.7
click at [521, 264] on img at bounding box center [533, 84] width 1046 height 833
drag, startPoint x: 420, startPoint y: 484, endPoint x: 431, endPoint y: 483, distance: 10.3
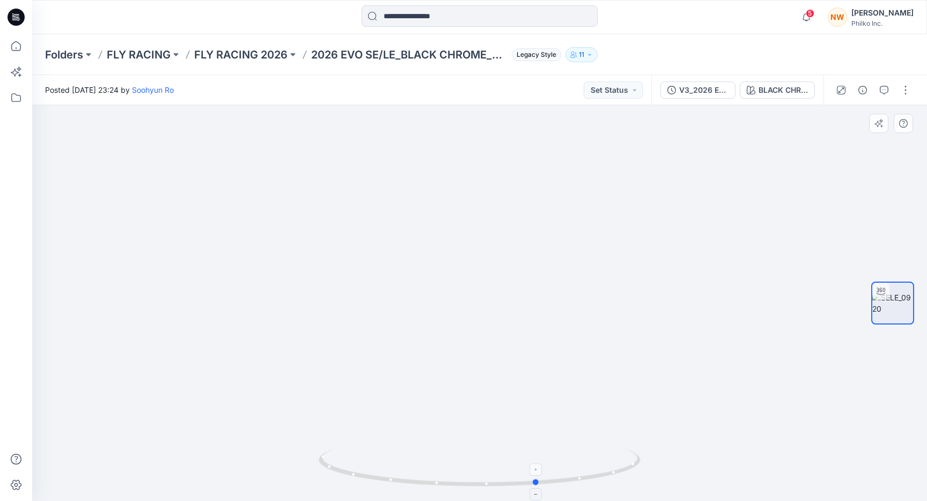
click at [431, 483] on icon at bounding box center [481, 469] width 324 height 40
drag, startPoint x: 487, startPoint y: 312, endPoint x: 413, endPoint y: 316, distance: 74.1
click at [413, 316] on img at bounding box center [410, 87] width 1046 height 827
drag, startPoint x: 564, startPoint y: 481, endPoint x: 426, endPoint y: 472, distance: 138.1
click at [426, 472] on icon at bounding box center [481, 469] width 324 height 40
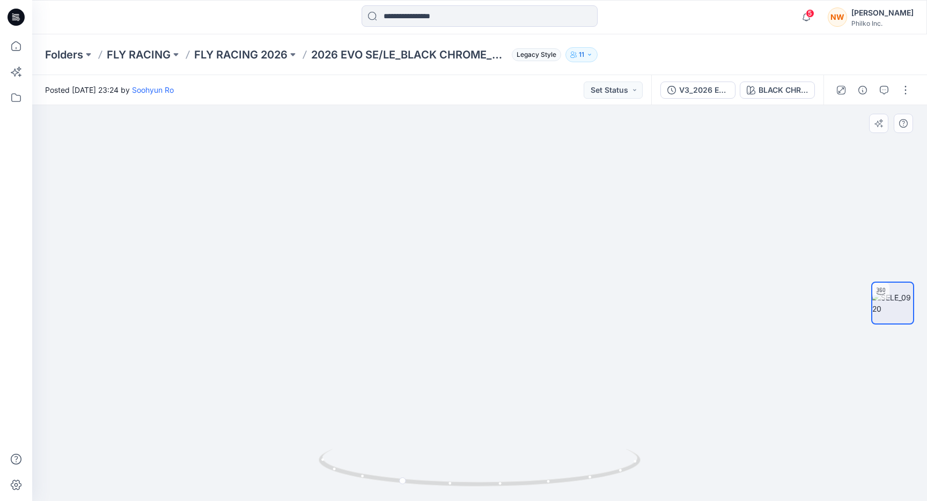
drag, startPoint x: 435, startPoint y: 359, endPoint x: 544, endPoint y: 372, distance: 110.2
click at [544, 372] on img at bounding box center [524, 93] width 1046 height 815
drag, startPoint x: 513, startPoint y: 320, endPoint x: 386, endPoint y: 328, distance: 127.4
click at [386, 328] on div at bounding box center [479, 303] width 895 height 396
click at [606, 363] on div at bounding box center [479, 303] width 895 height 396
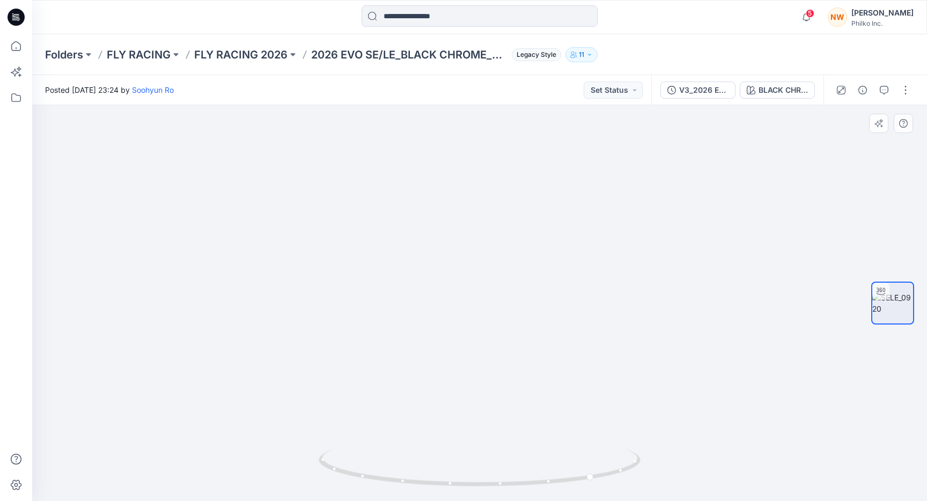
click at [476, 231] on img at bounding box center [479, 251] width 555 height 499
drag, startPoint x: 479, startPoint y: 211, endPoint x: 457, endPoint y: 273, distance: 65.3
drag, startPoint x: 539, startPoint y: 326, endPoint x: 502, endPoint y: 323, distance: 37.6
click at [502, 323] on div at bounding box center [479, 303] width 895 height 396
click at [501, 314] on div at bounding box center [479, 303] width 895 height 396
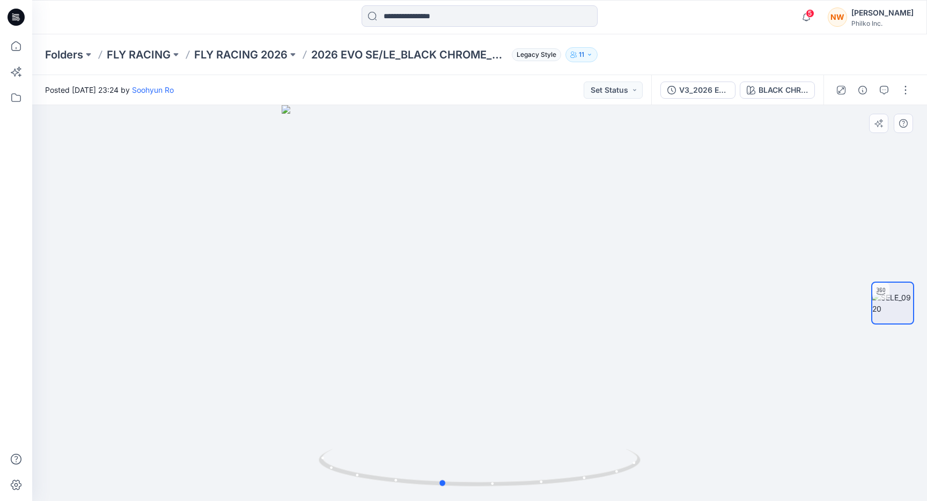
drag, startPoint x: 492, startPoint y: 328, endPoint x: 458, endPoint y: 321, distance: 34.6
click at [458, 321] on div at bounding box center [479, 303] width 895 height 396
